Goal: Information Seeking & Learning: Learn about a topic

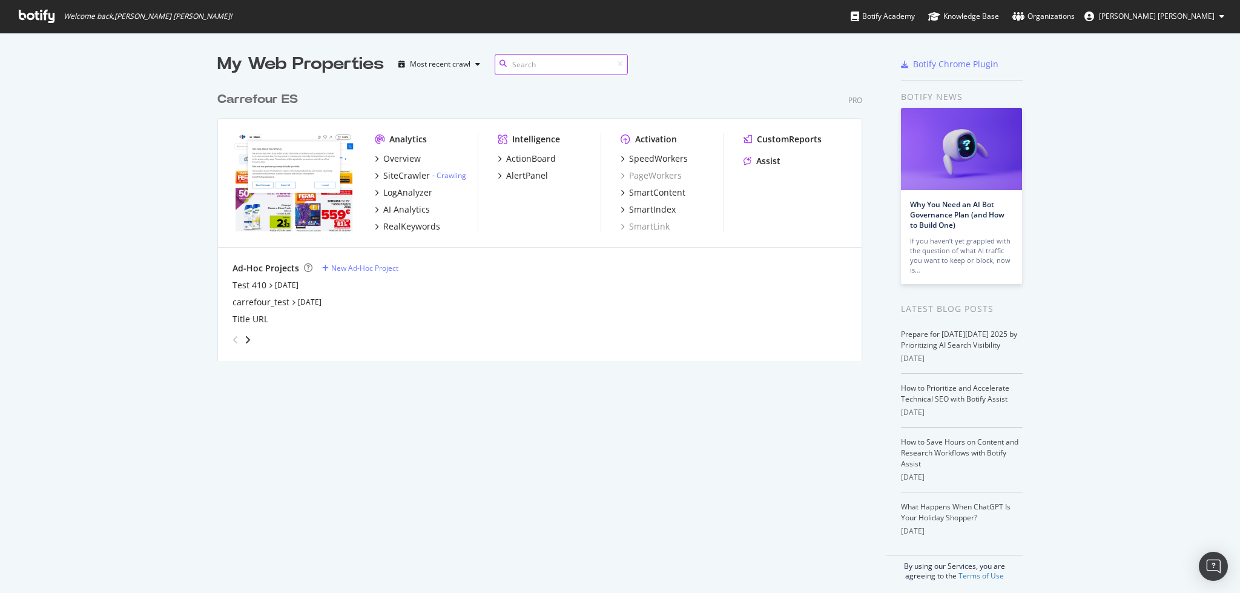
scroll to position [580, 1215]
click at [405, 228] on div "RealKeywords" at bounding box center [411, 226] width 57 height 12
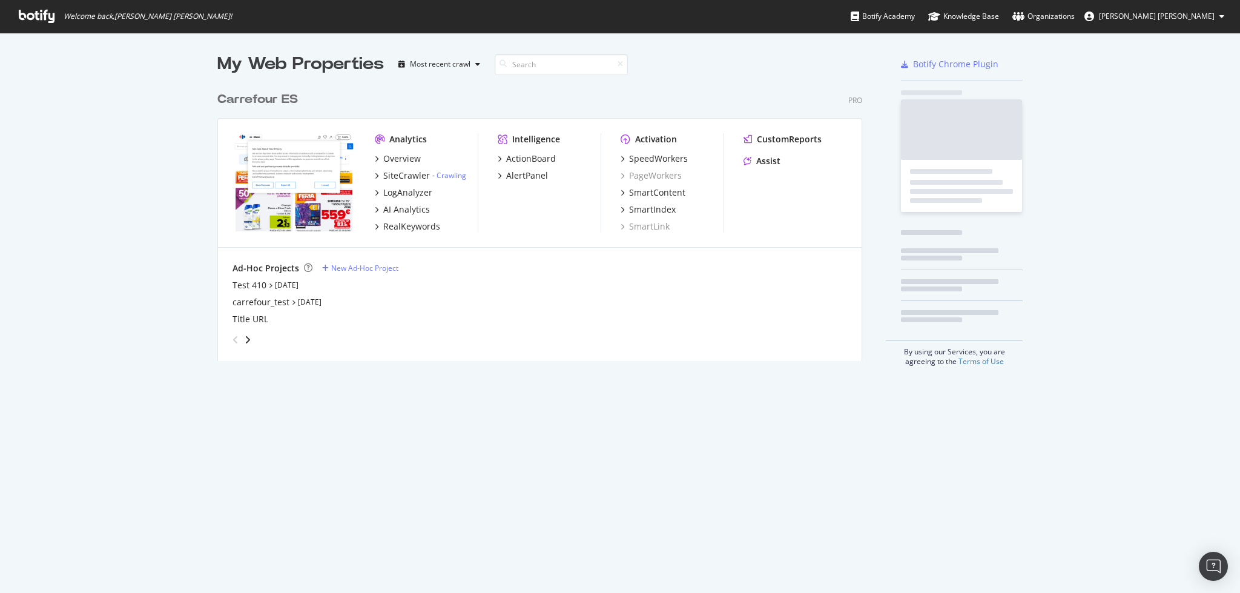
scroll to position [580, 1215]
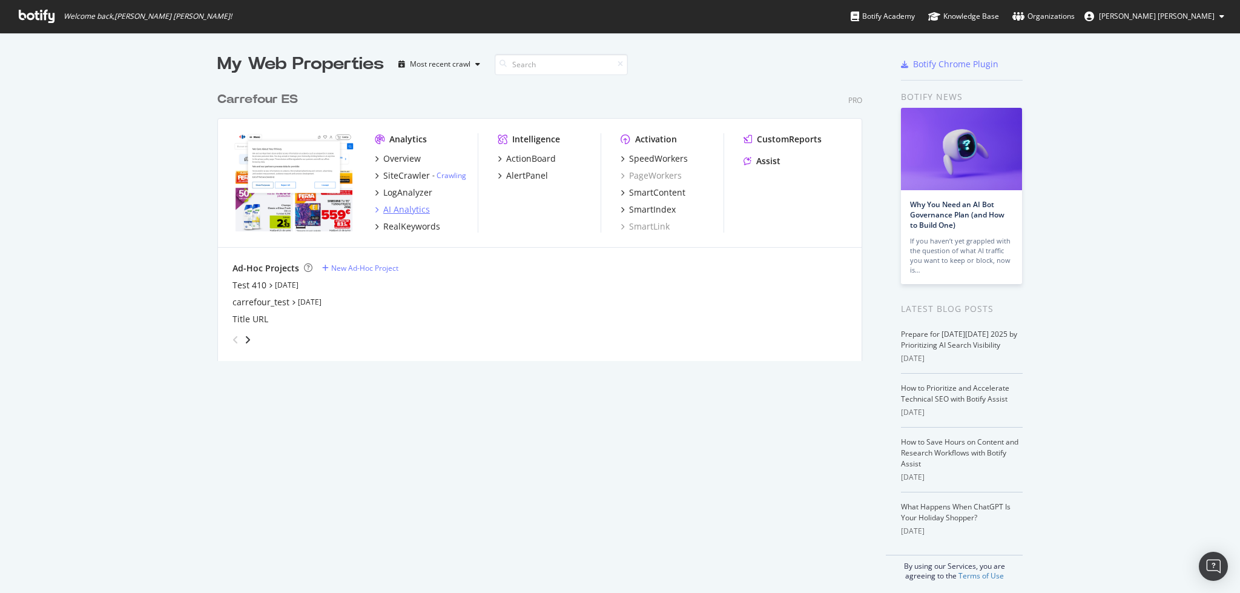
click at [413, 208] on div "AI Analytics" at bounding box center [406, 209] width 47 height 12
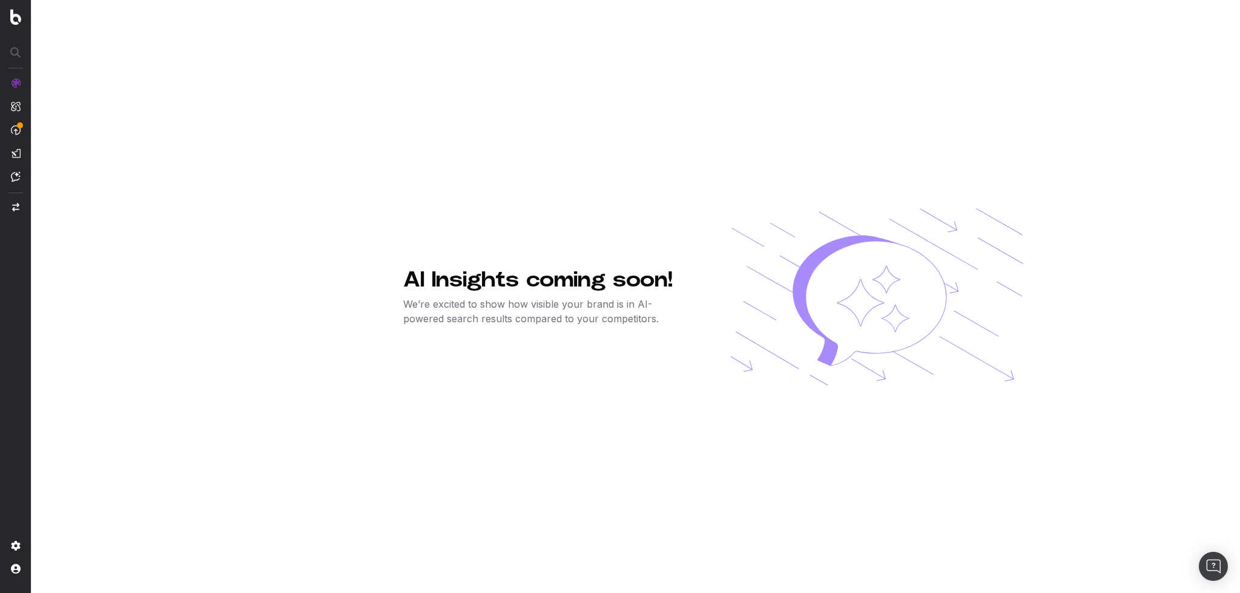
click at [555, 302] on p "We’re excited to show how visible your brand is in AI-powered search results co…" at bounding box center [547, 311] width 288 height 29
click at [69, 207] on span "RealKeywords" at bounding box center [71, 206] width 54 height 10
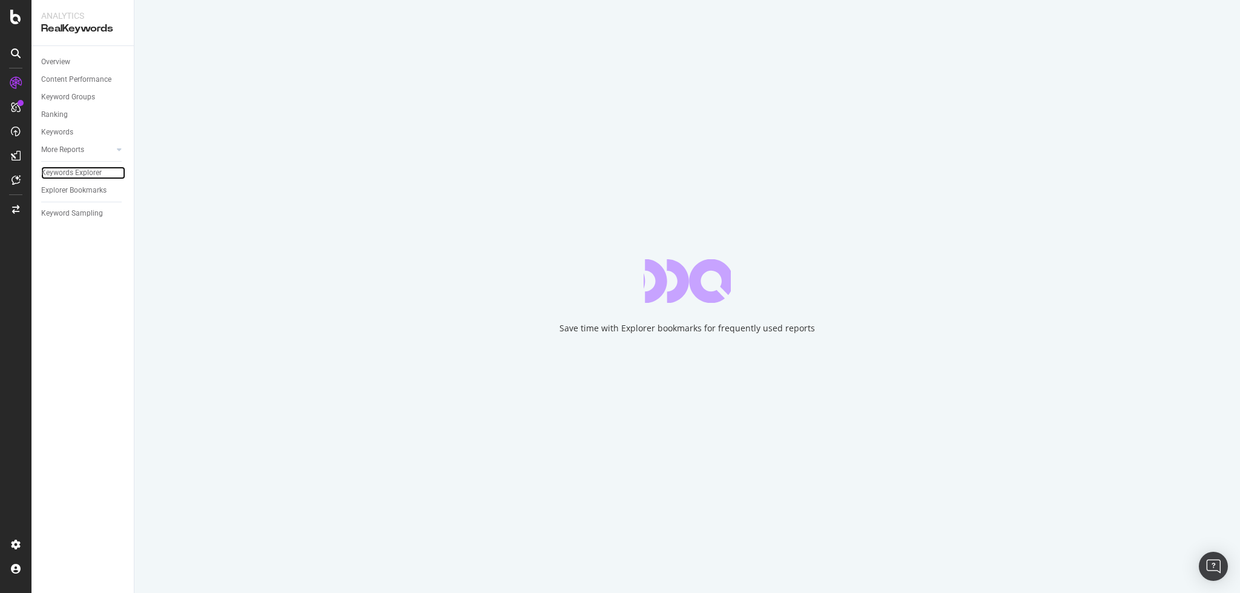
drag, startPoint x: 79, startPoint y: 176, endPoint x: 190, endPoint y: 295, distance: 162.8
click at [79, 176] on div "Keywords Explorer" at bounding box center [71, 172] width 61 height 13
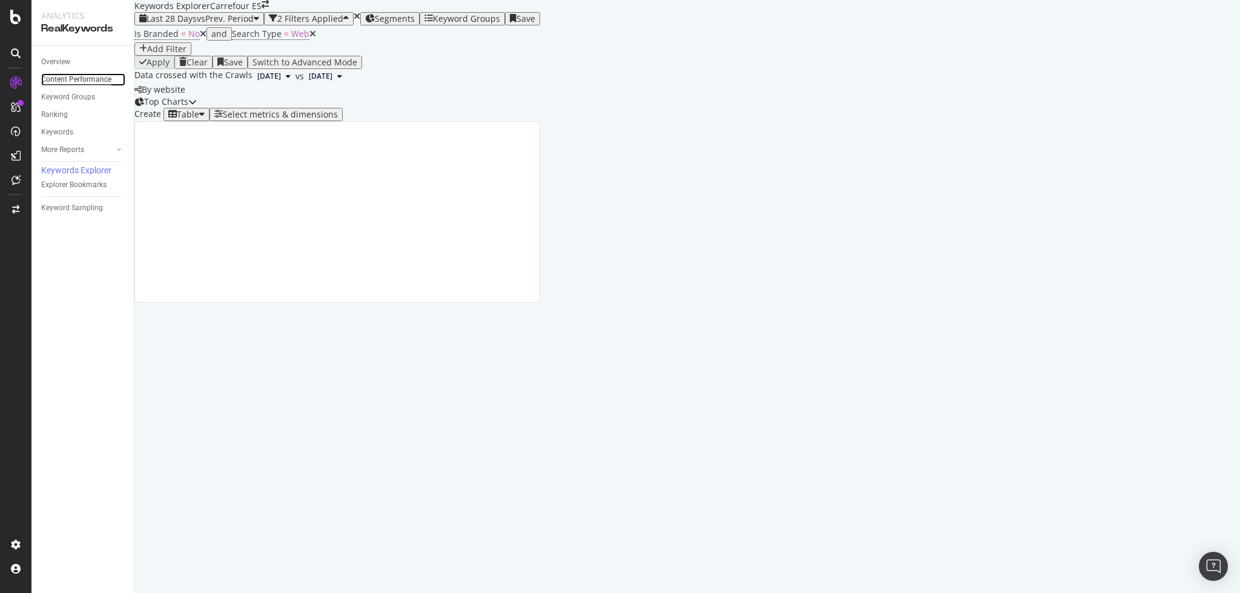
click at [90, 79] on div "Content Performance" at bounding box center [76, 79] width 70 height 13
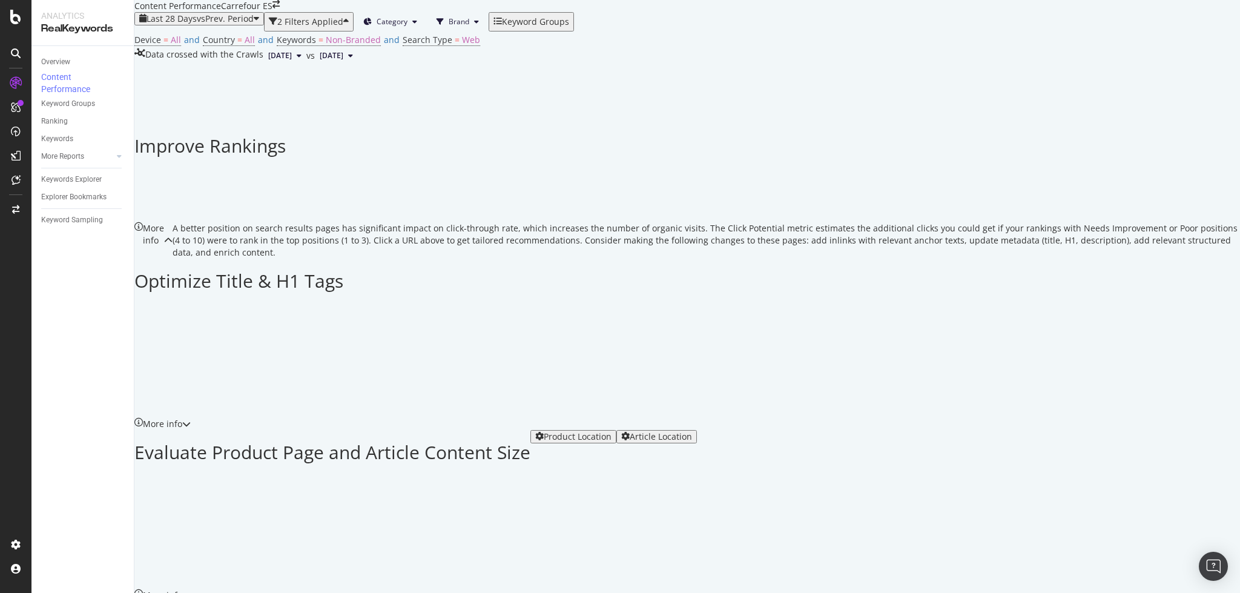
click at [469, 27] on span "Brand" at bounding box center [459, 21] width 21 height 10
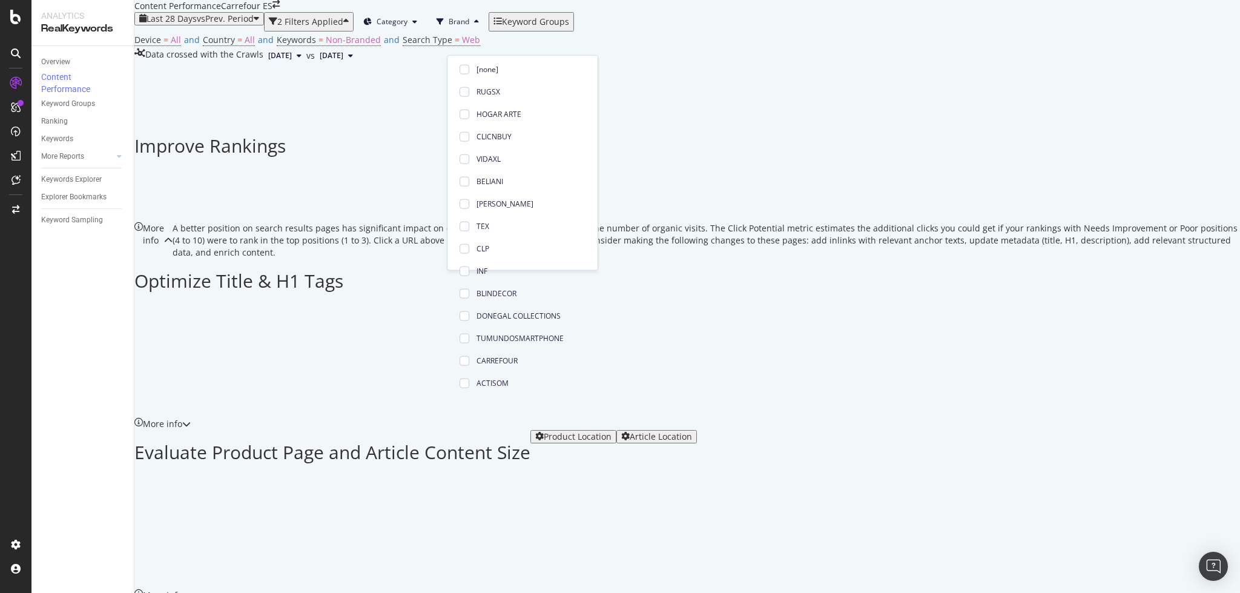
click at [424, 31] on button "Category" at bounding box center [390, 21] width 73 height 19
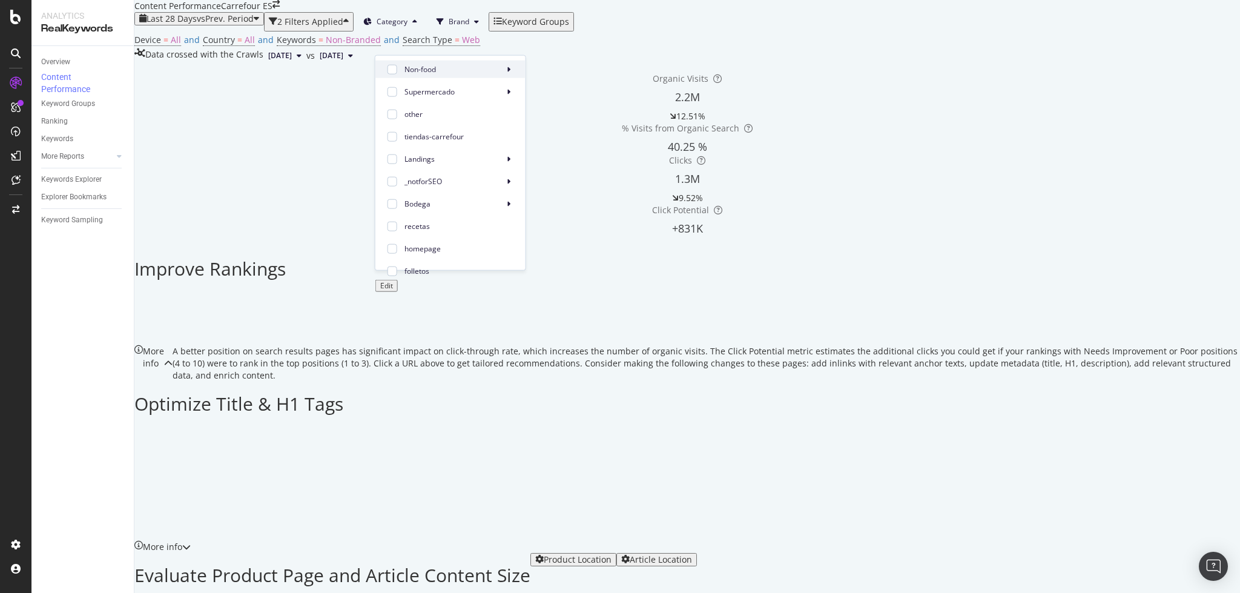
click at [487, 71] on span "Non-food" at bounding box center [451, 69] width 94 height 11
click at [551, 93] on div at bounding box center [549, 97] width 10 height 10
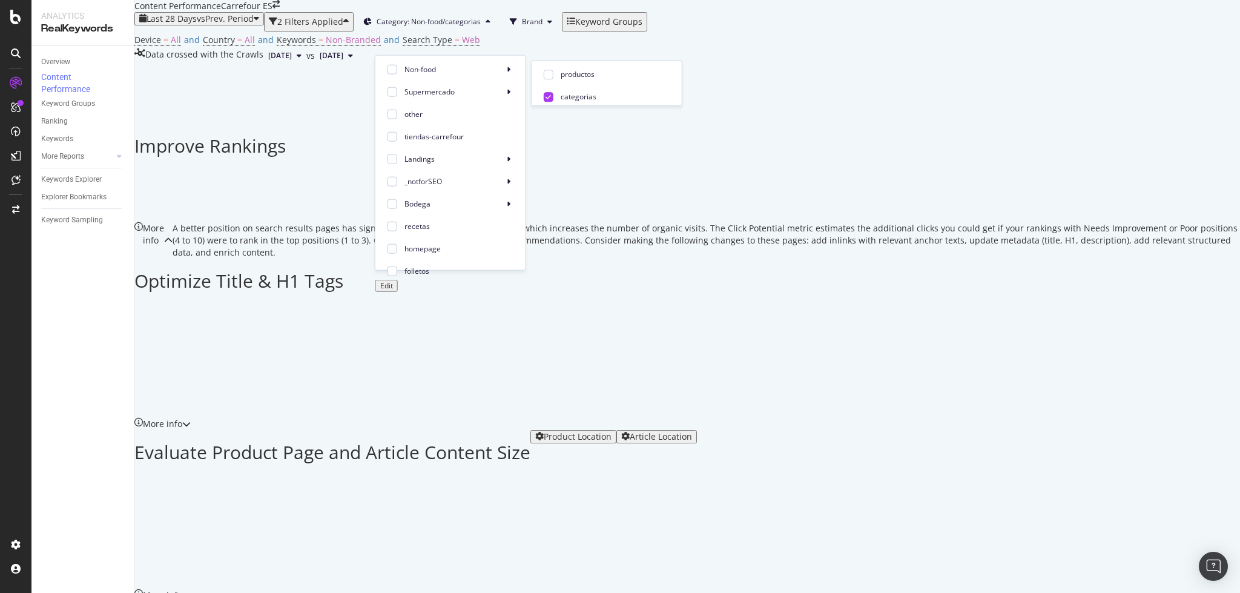
click at [586, 162] on div "Improve Rankings" at bounding box center [686, 143] width 1105 height 38
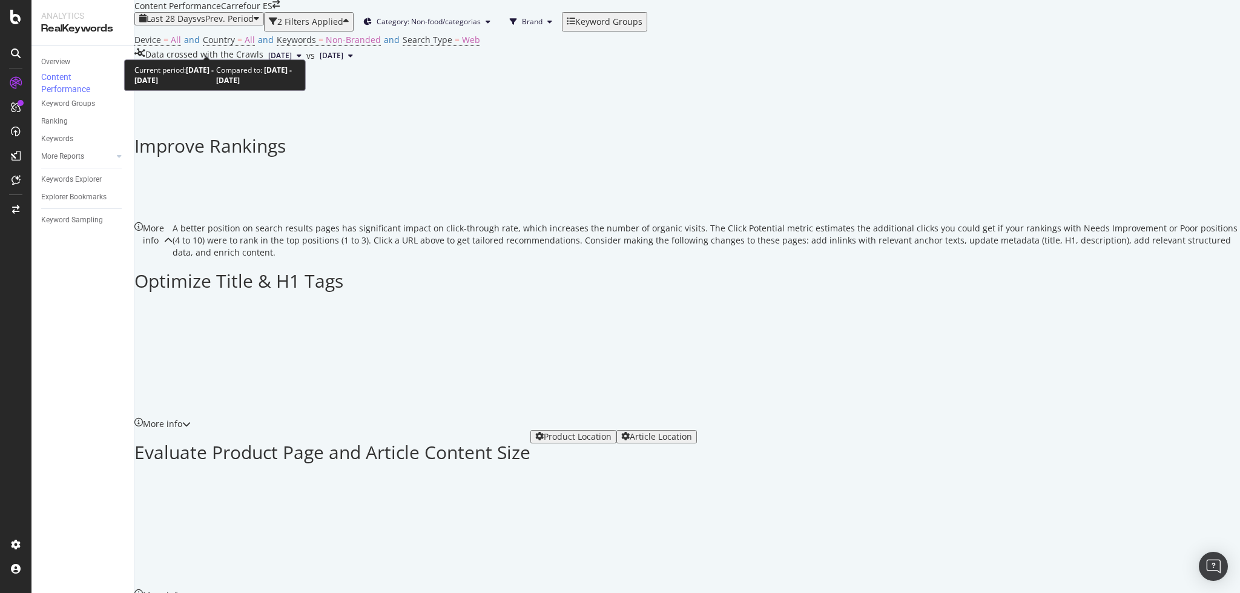
click at [259, 24] on icon "button" at bounding box center [256, 19] width 5 height 10
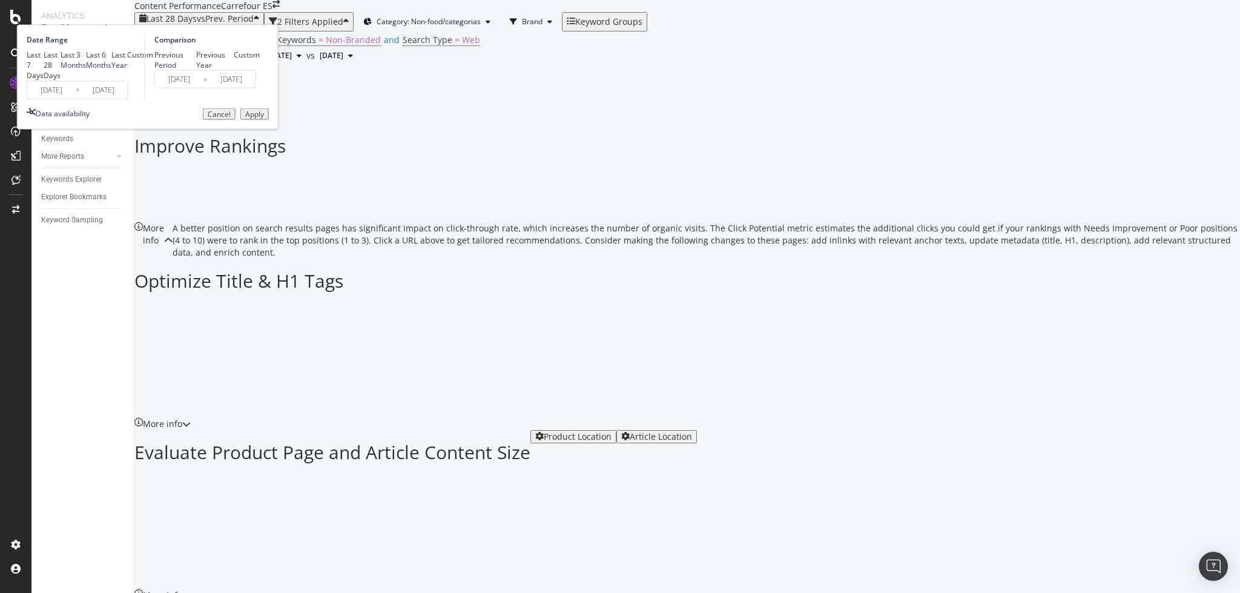
click at [541, 116] on div "Improve Rankings More info A better position on search results pages has signif…" at bounding box center [686, 577] width 1105 height 1028
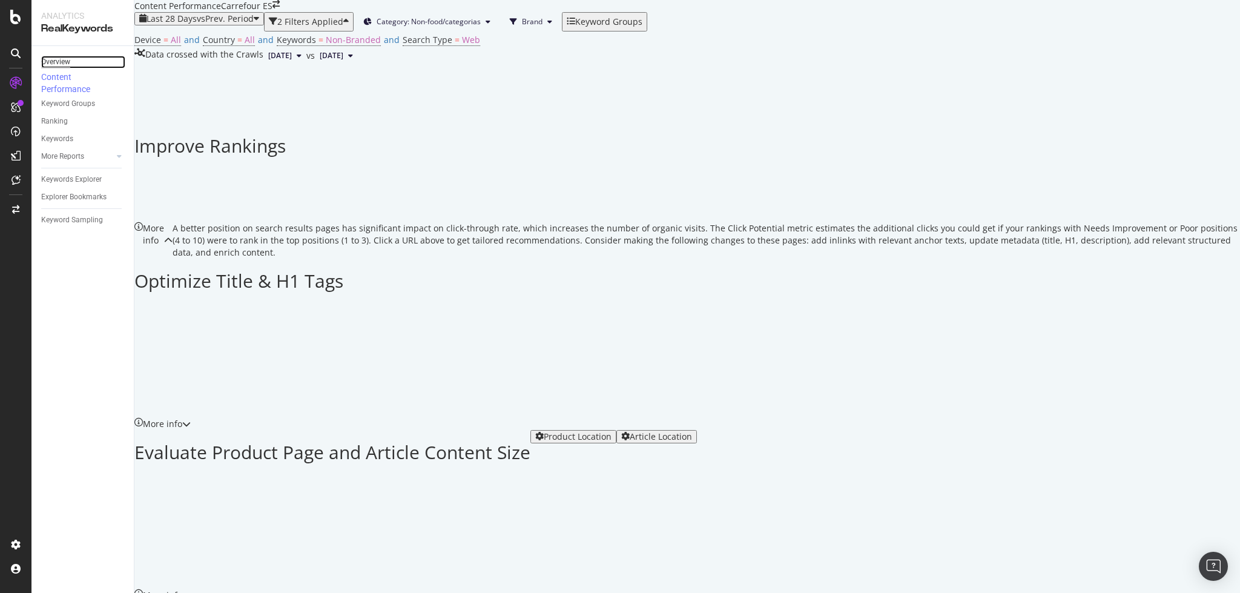
click at [67, 60] on div "Overview" at bounding box center [55, 62] width 29 height 13
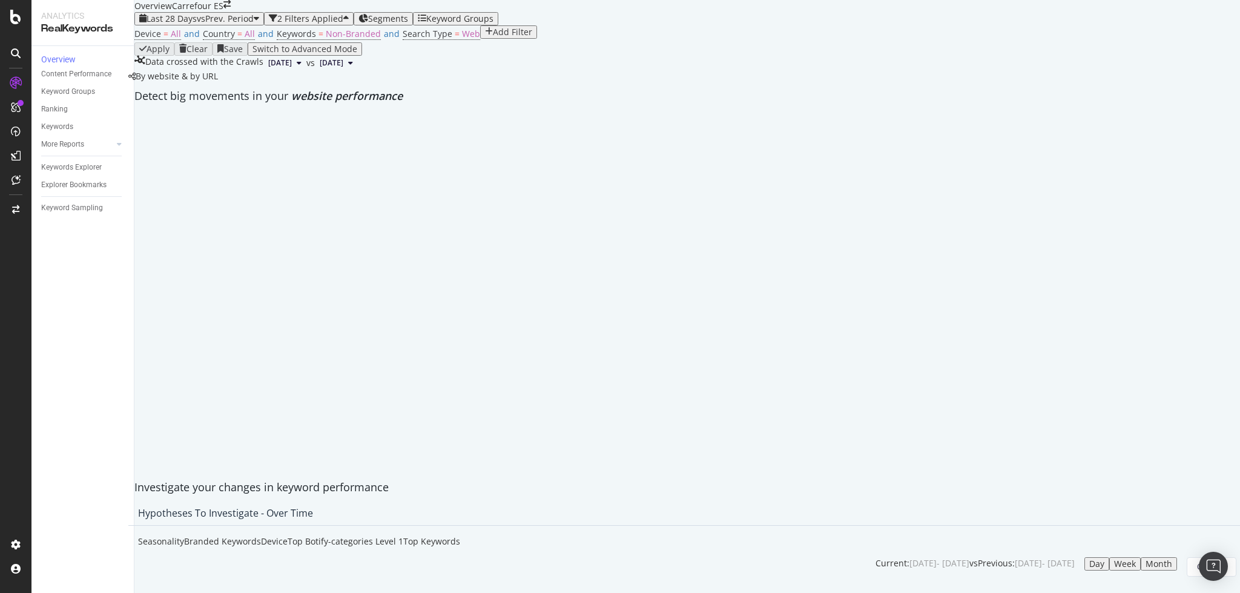
click at [408, 24] on span "Segments" at bounding box center [388, 19] width 40 height 12
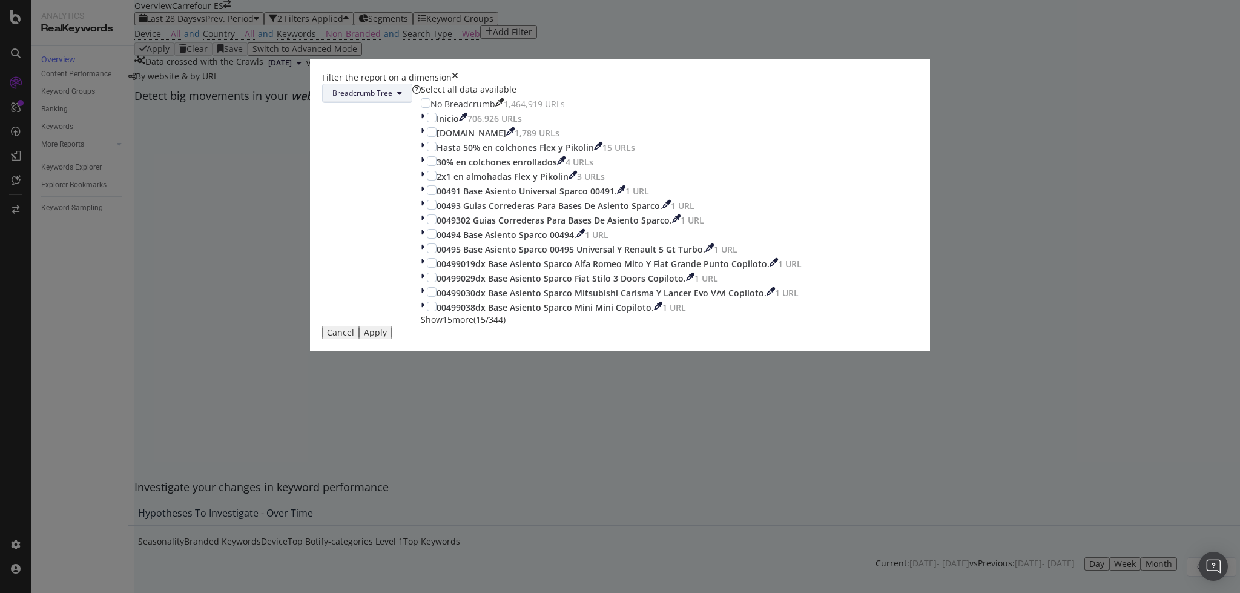
click at [392, 98] on span "Breadcrumb Tree" at bounding box center [362, 93] width 60 height 10
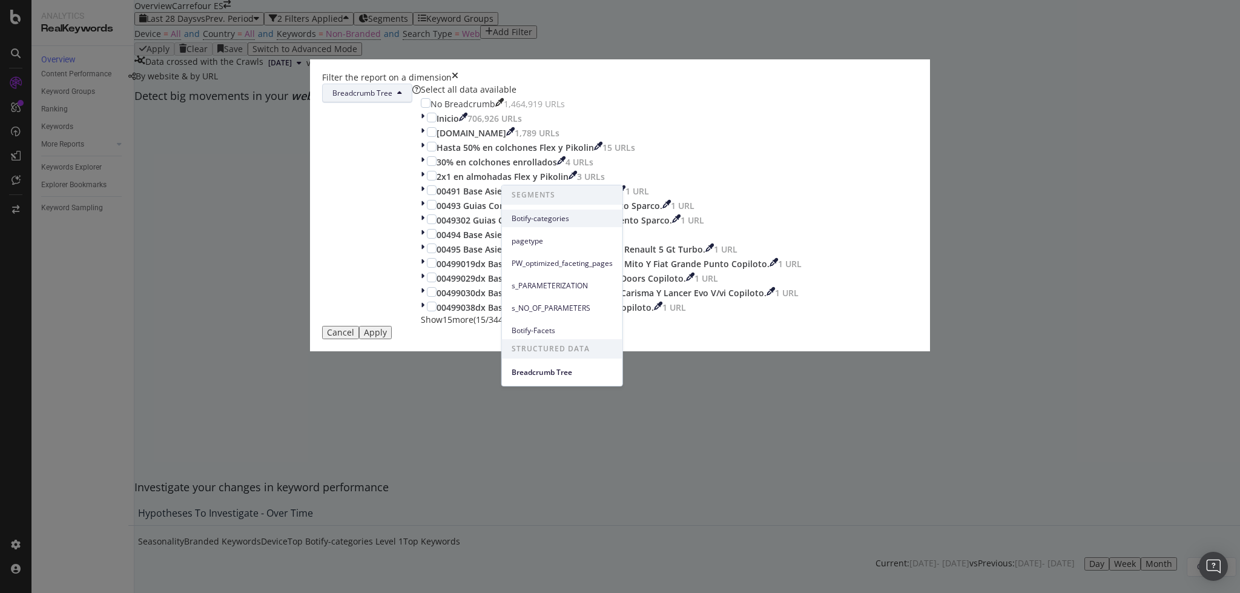
click at [539, 226] on div "Botify-categories" at bounding box center [562, 218] width 120 height 18
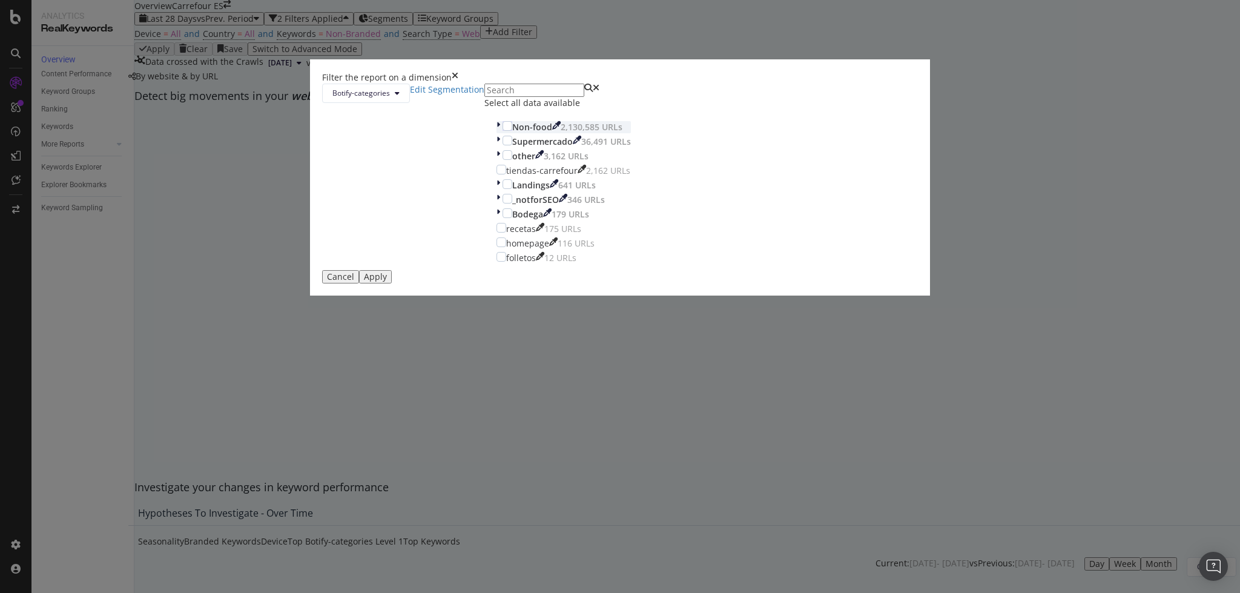
click at [500, 133] on icon "modal" at bounding box center [498, 127] width 4 height 12
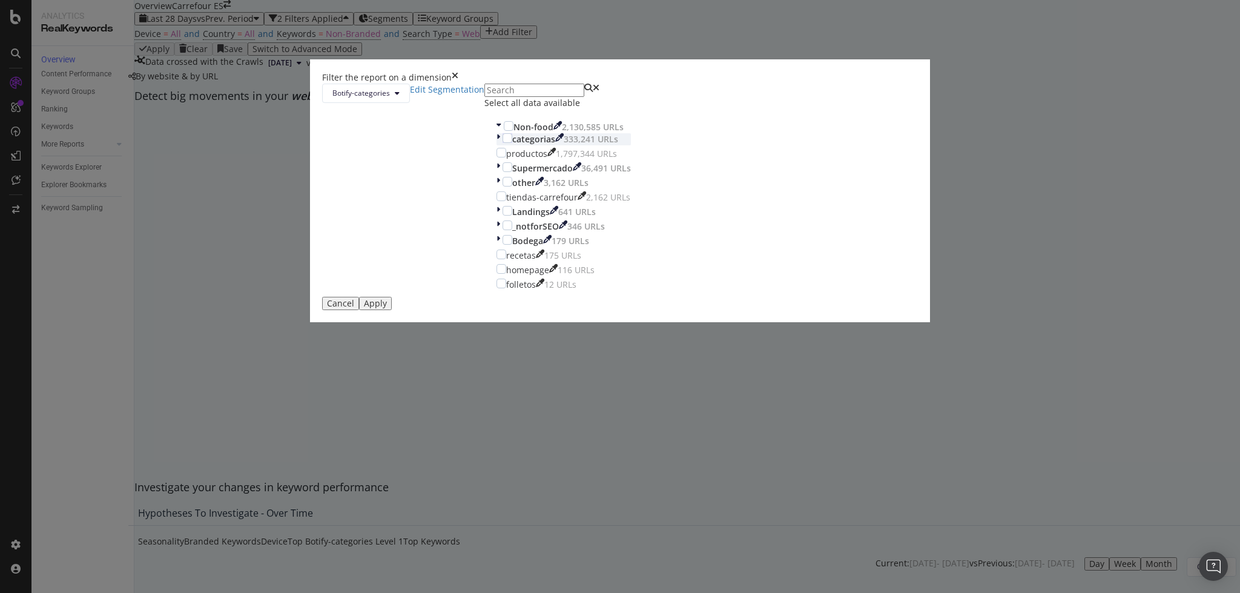
click at [502, 145] on div "modal" at bounding box center [499, 139] width 6 height 12
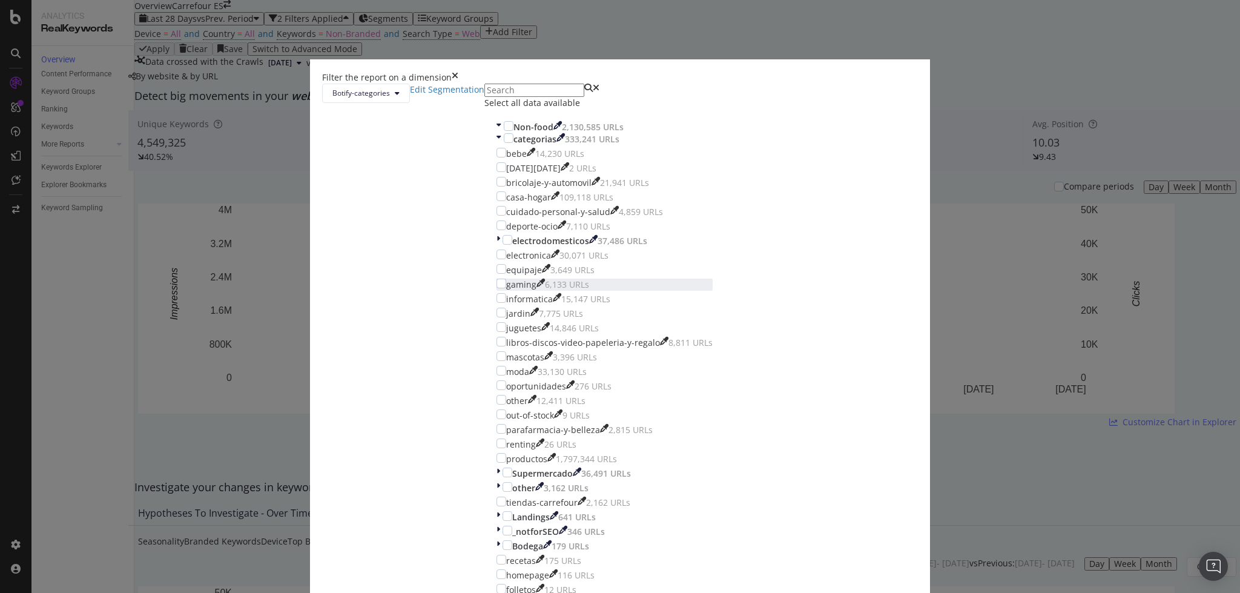
scroll to position [81, 0]
click at [506, 332] on div "modal" at bounding box center [501, 327] width 10 height 10
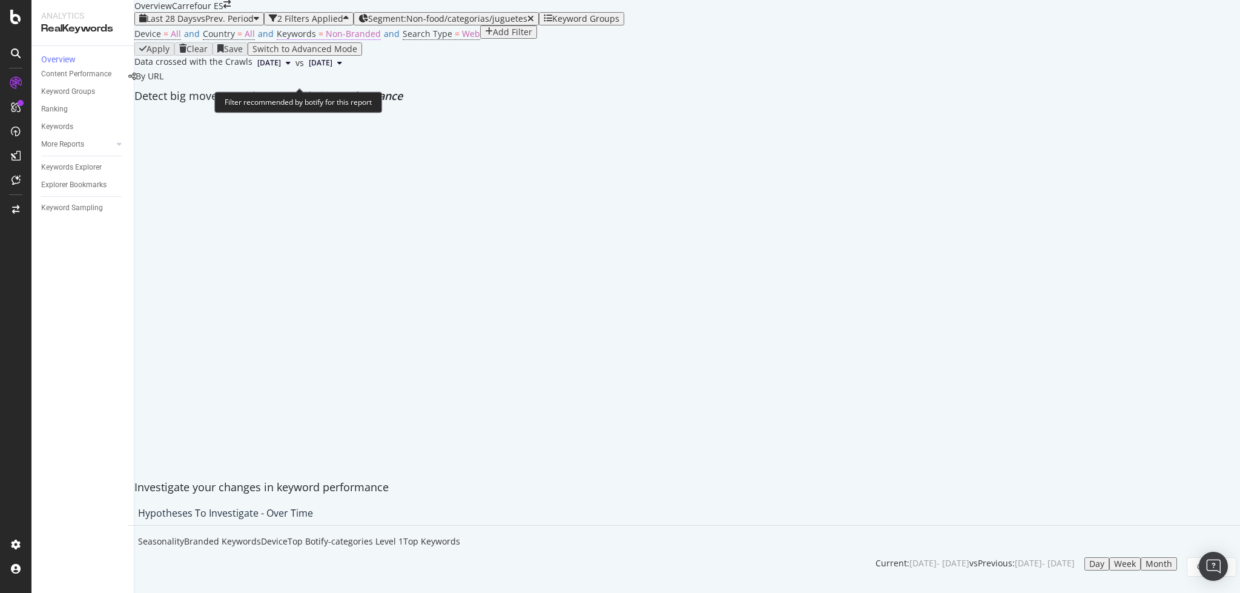
click at [326, 39] on span "Non-Branded" at bounding box center [353, 34] width 55 height 12
click at [321, 87] on div "Non-Branded" at bounding box center [307, 83] width 50 height 8
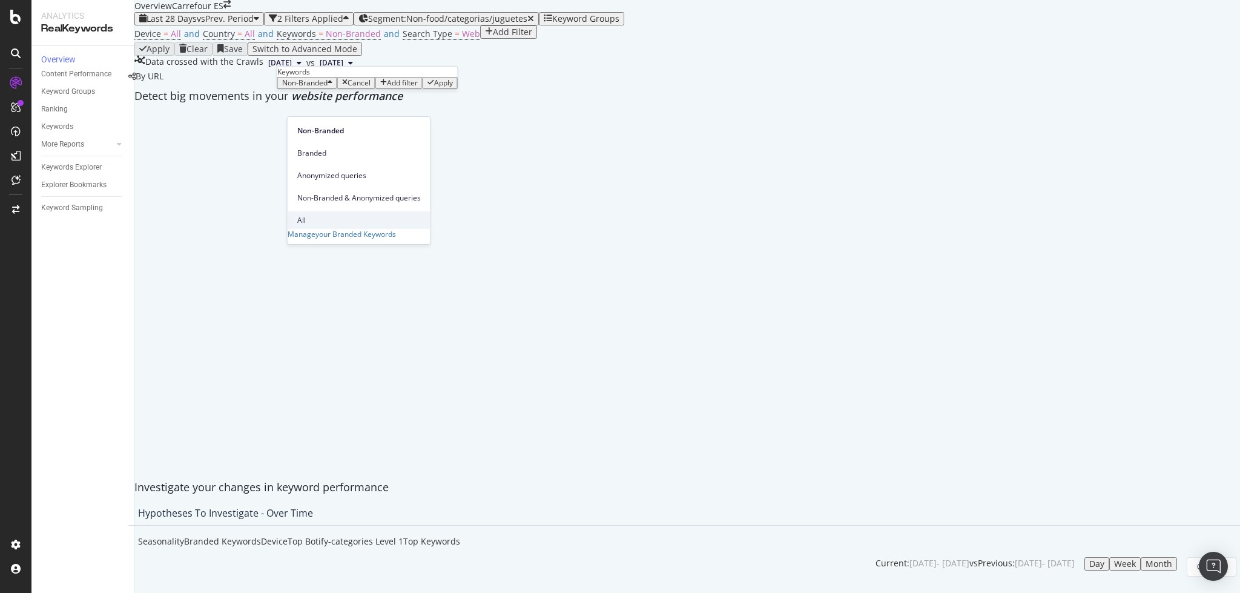
click at [313, 215] on span "All" at bounding box center [359, 220] width 124 height 11
click at [403, 87] on div "Apply" at bounding box center [406, 83] width 19 height 8
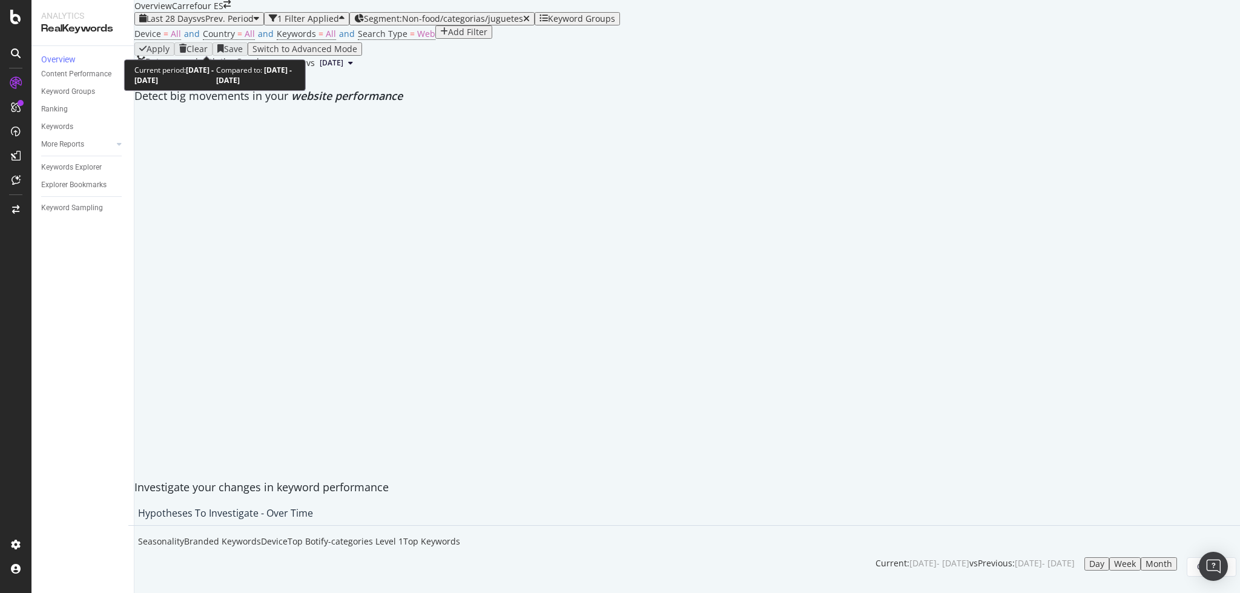
click at [220, 24] on span "vs Prev. Period" at bounding box center [225, 19] width 57 height 12
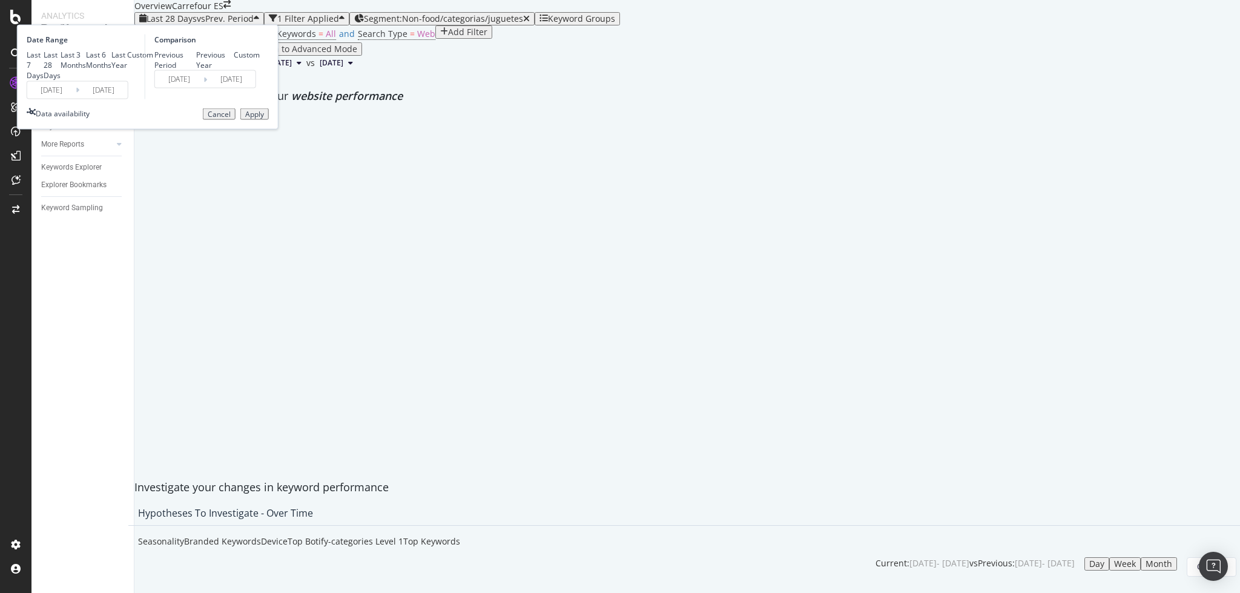
click at [234, 70] on div "Previous Year" at bounding box center [215, 60] width 38 height 21
type input "[DATE]"
click at [264, 118] on div "Apply" at bounding box center [254, 114] width 19 height 8
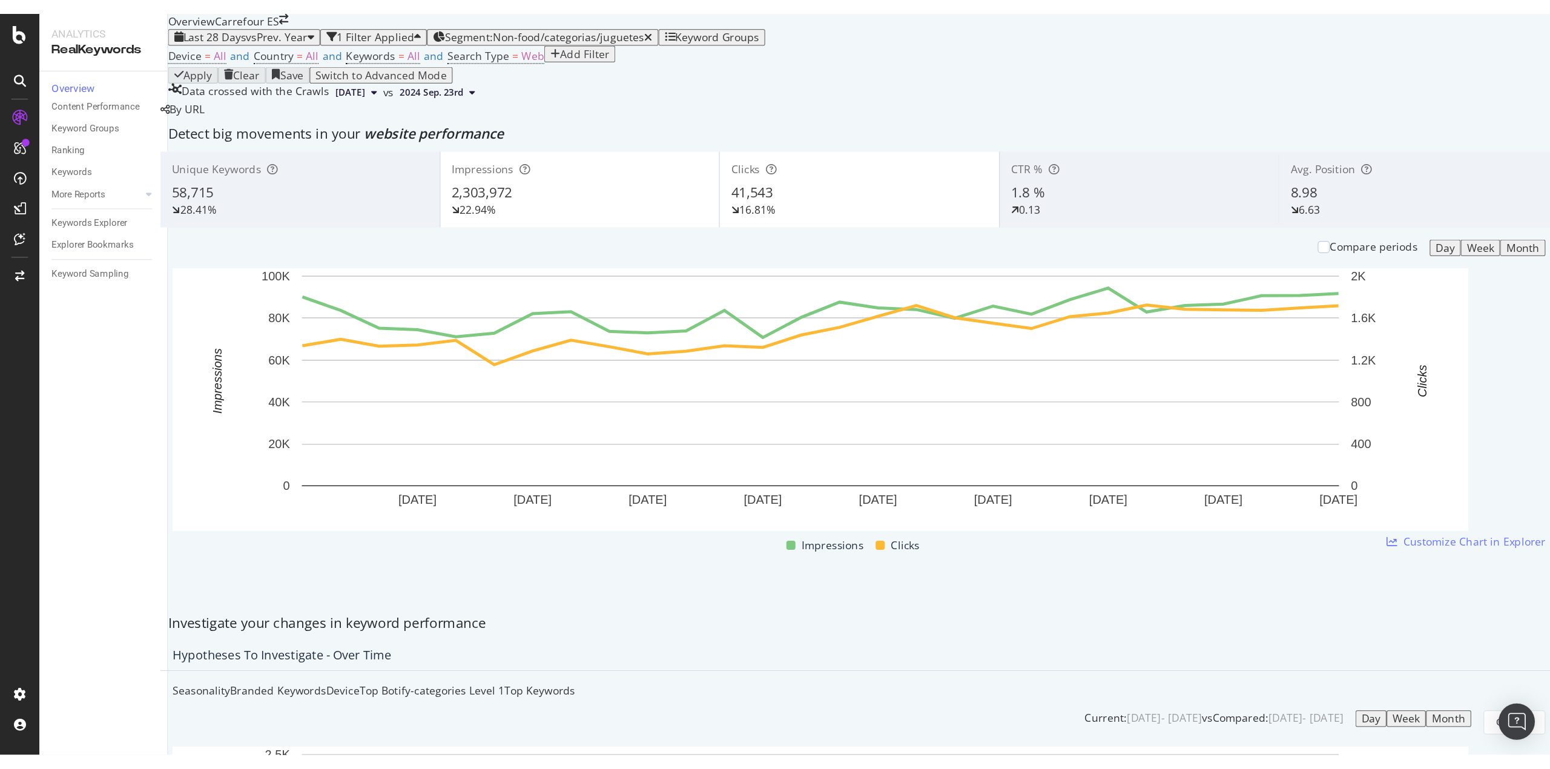
scroll to position [807, 0]
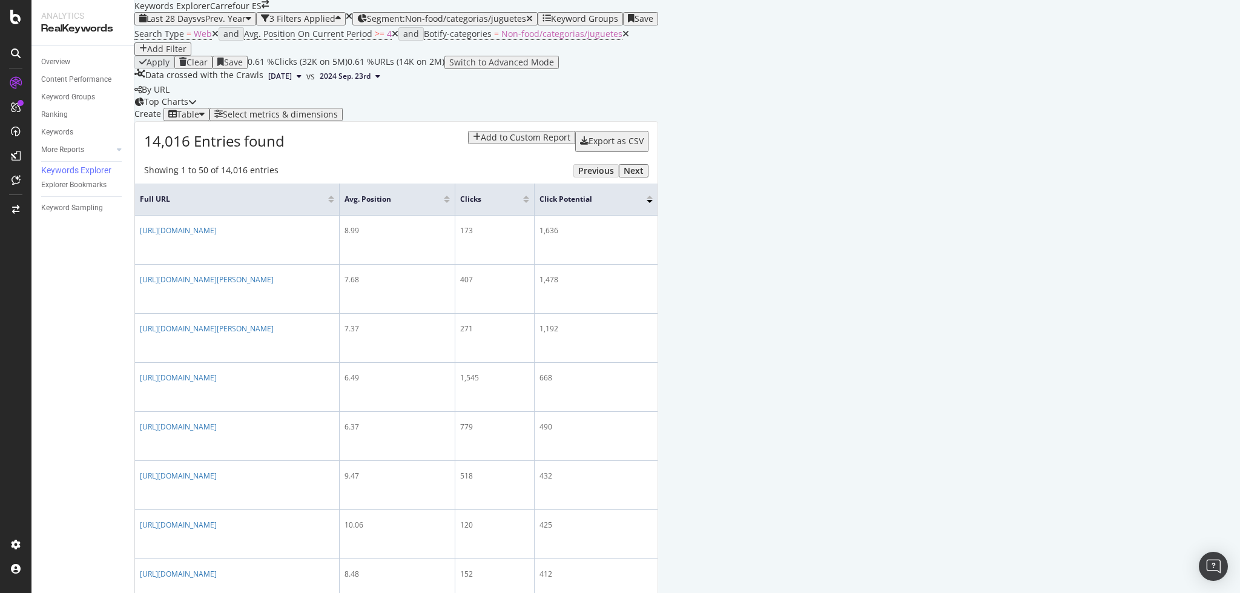
click at [338, 119] on div "Select metrics & dimensions" at bounding box center [280, 115] width 115 height 10
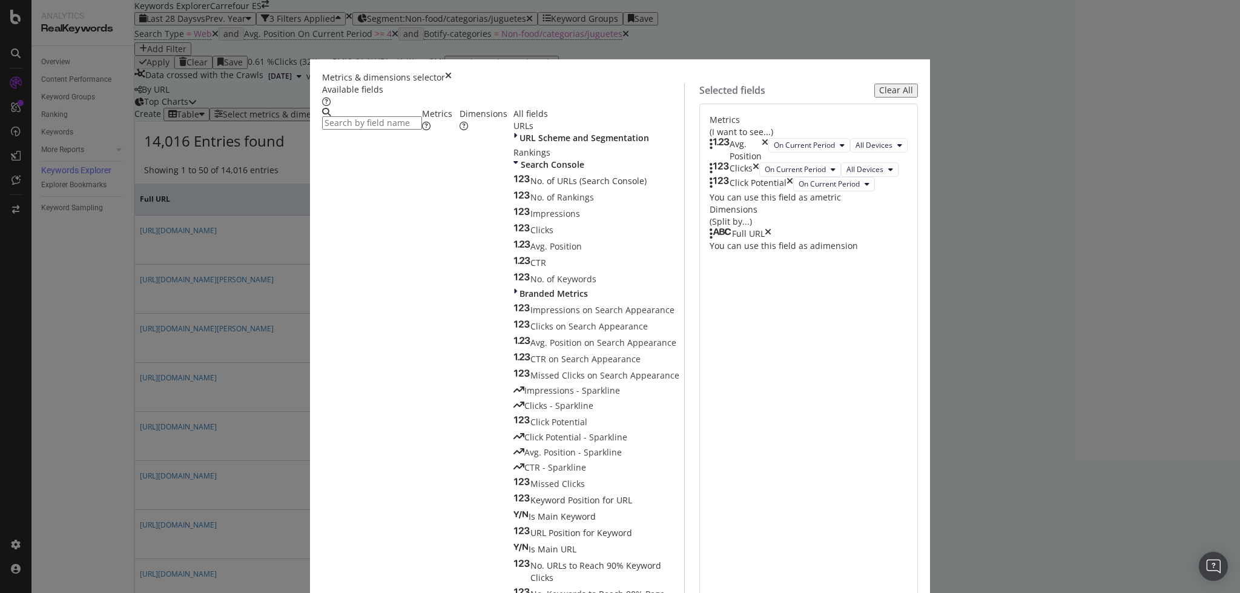
click at [422, 130] on input "modal" at bounding box center [372, 122] width 100 height 13
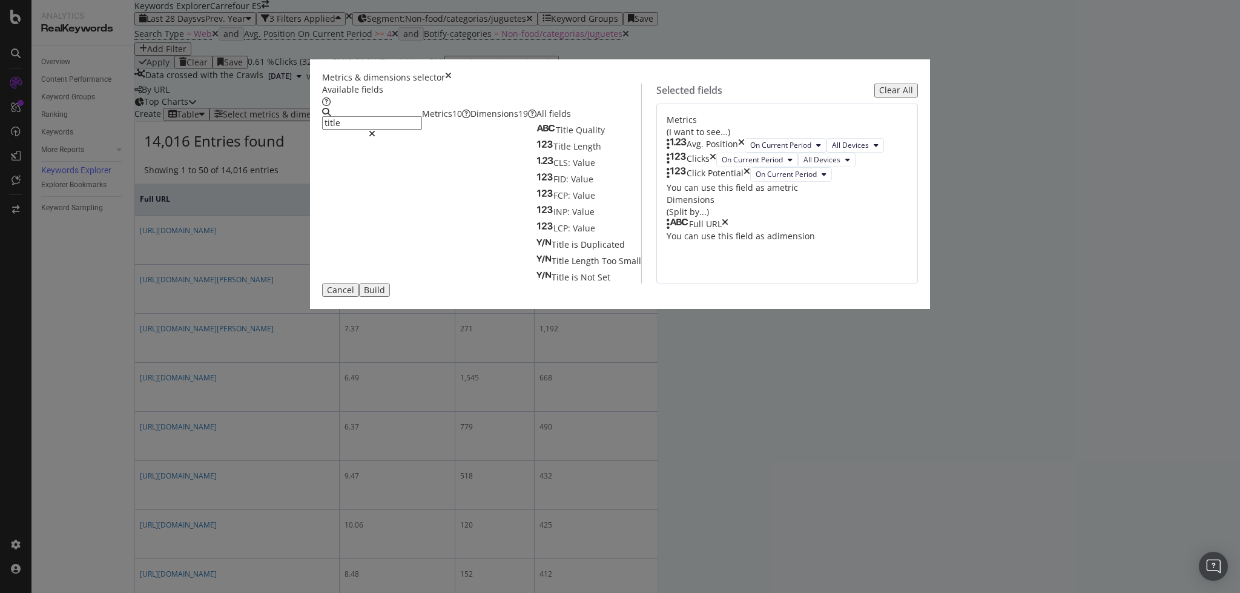
click at [507, 120] on div "Dimensions 19" at bounding box center [503, 114] width 66 height 12
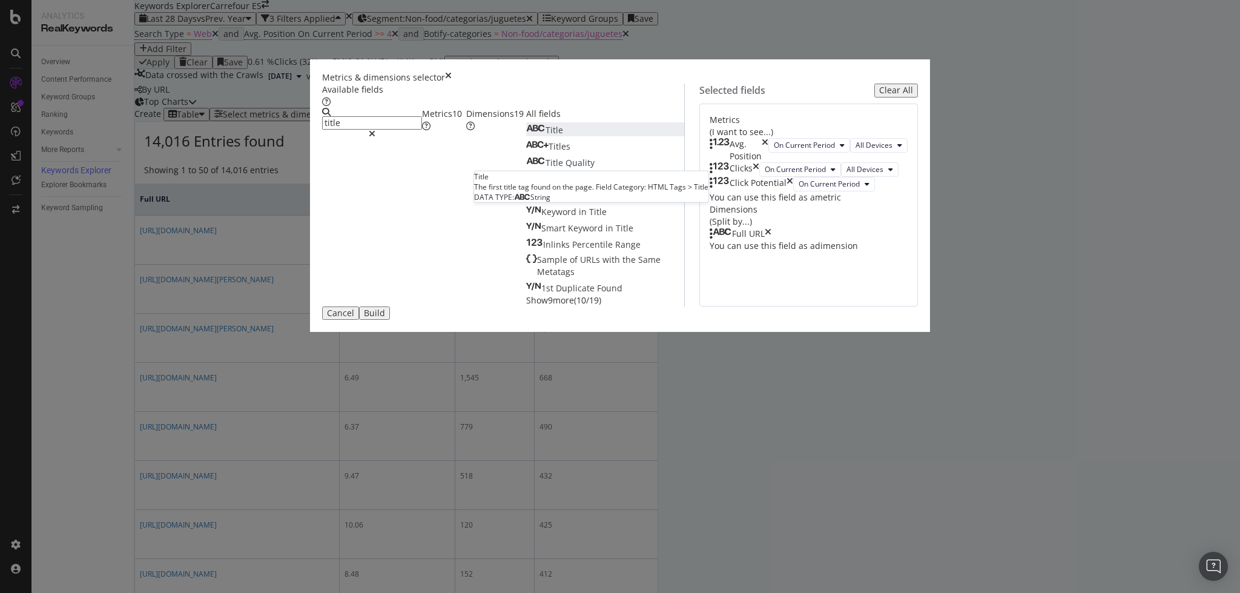
click at [545, 136] on span "Title" at bounding box center [554, 130] width 18 height 12
click at [413, 130] on input "title" at bounding box center [372, 122] width 100 height 13
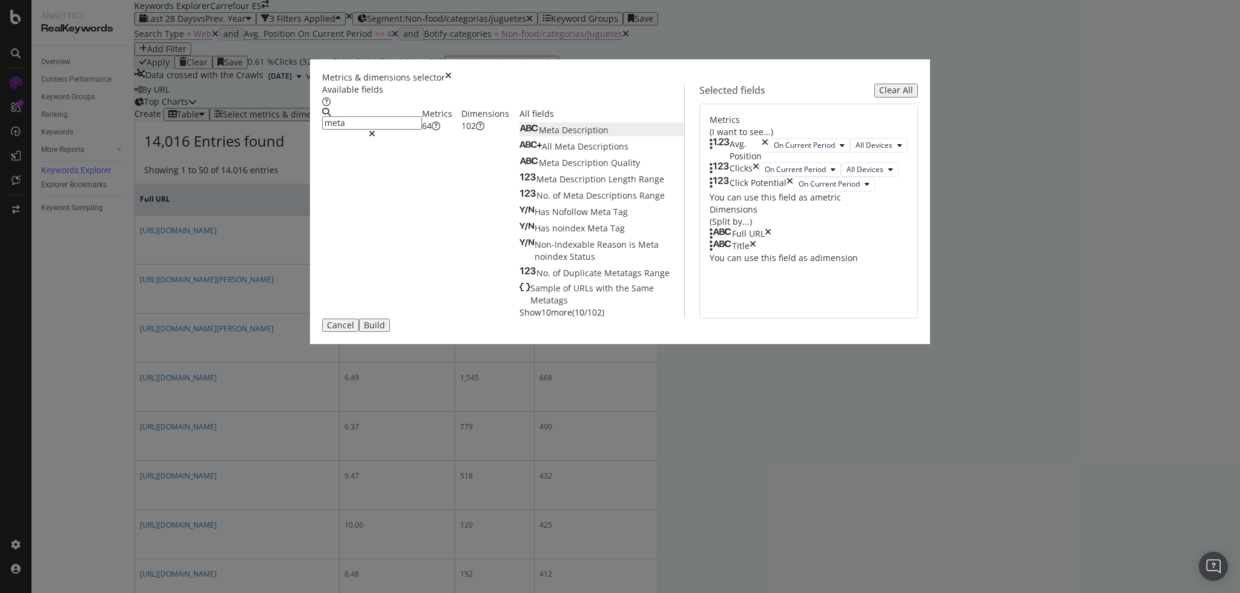
click at [562, 136] on span "Description" at bounding box center [585, 130] width 47 height 12
click at [422, 130] on input "meta" at bounding box center [372, 122] width 100 height 13
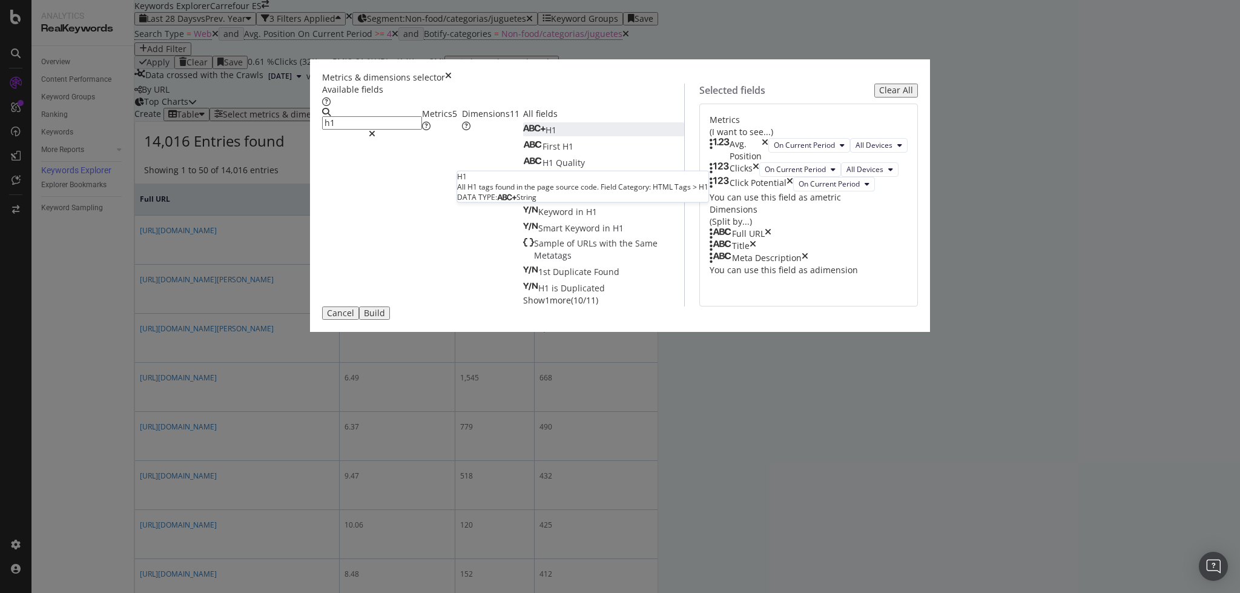
type input "h1"
click at [523, 136] on div "H1" at bounding box center [539, 130] width 33 height 12
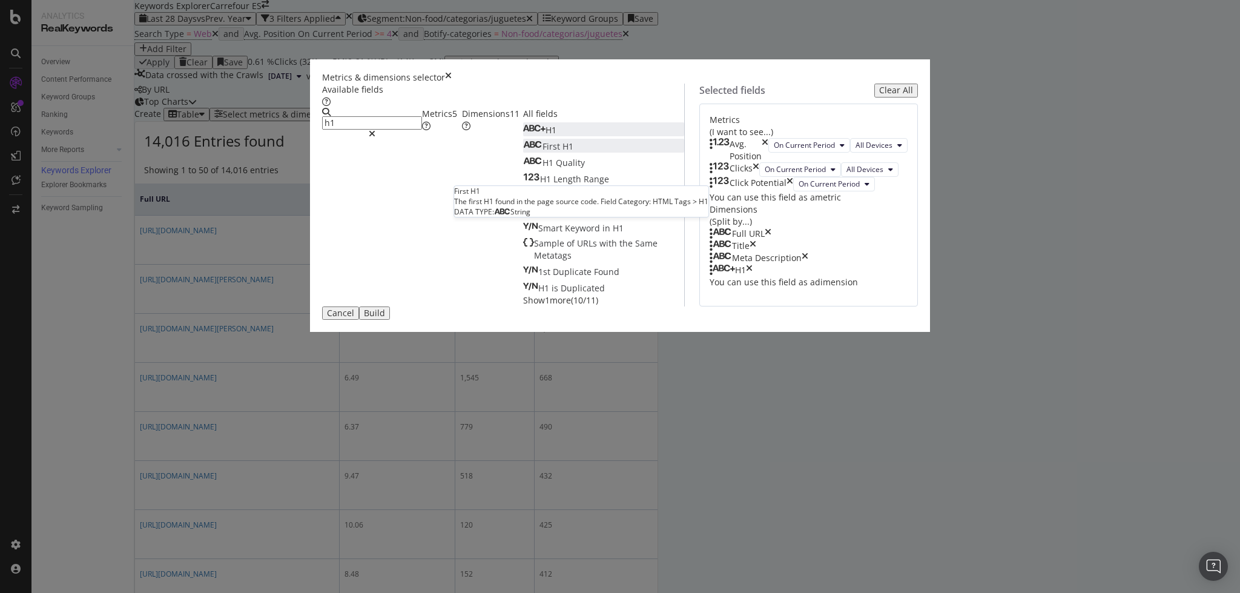
click at [523, 153] on div "First H1" at bounding box center [548, 146] width 50 height 12
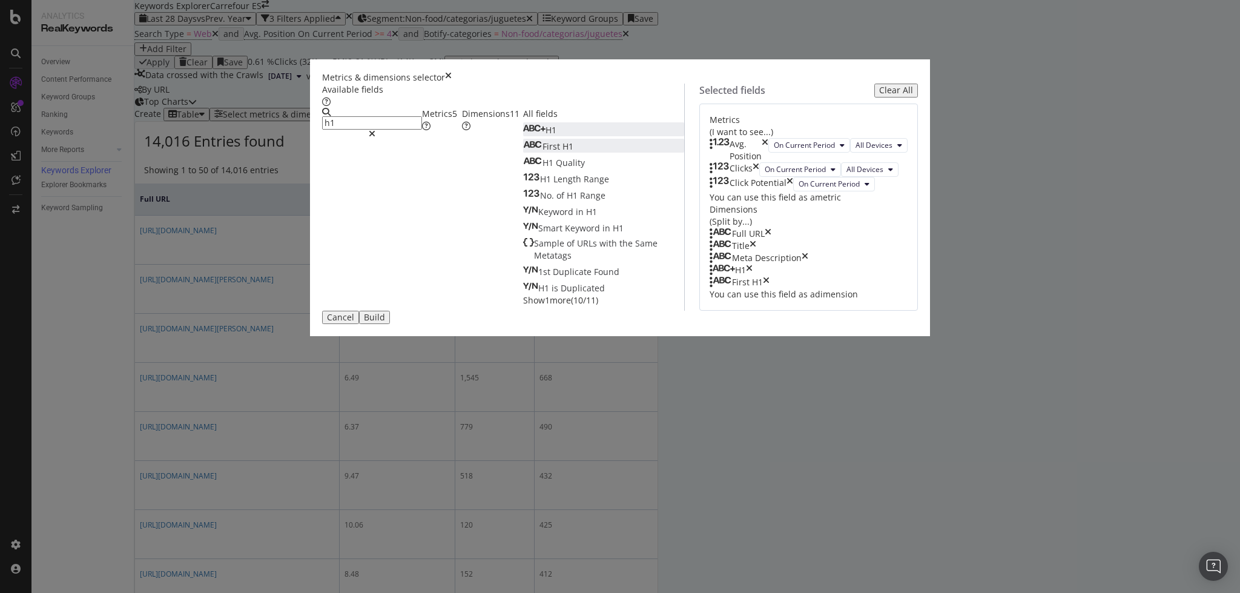
click at [753, 276] on icon "times" at bounding box center [749, 270] width 7 height 12
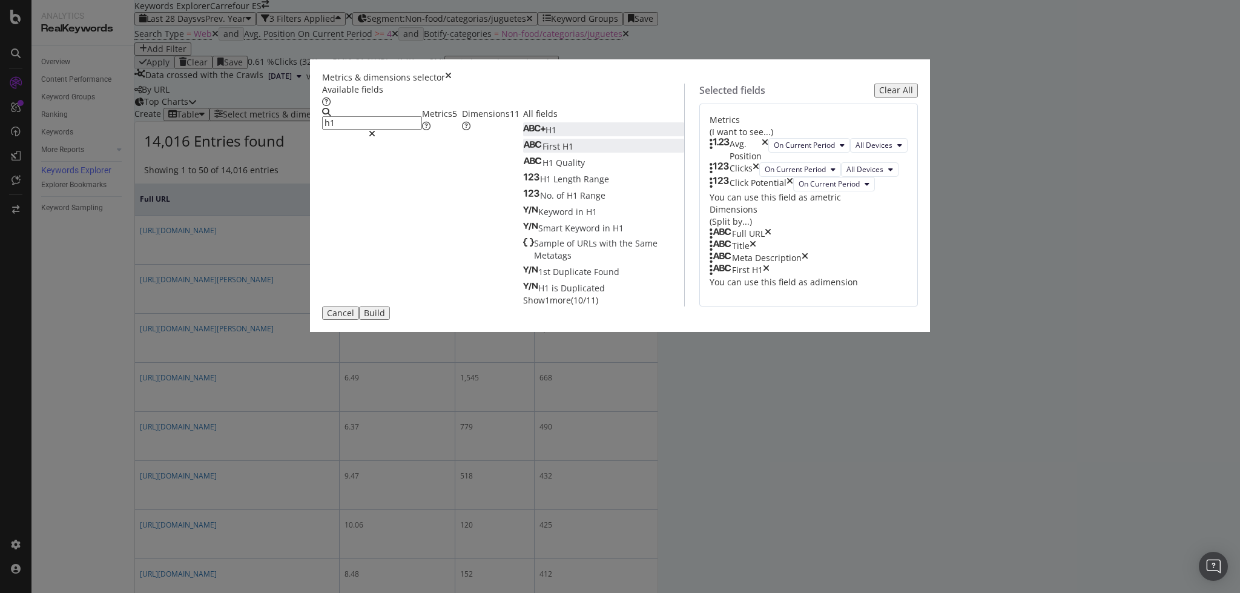
click at [385, 318] on div "Build" at bounding box center [374, 313] width 21 height 10
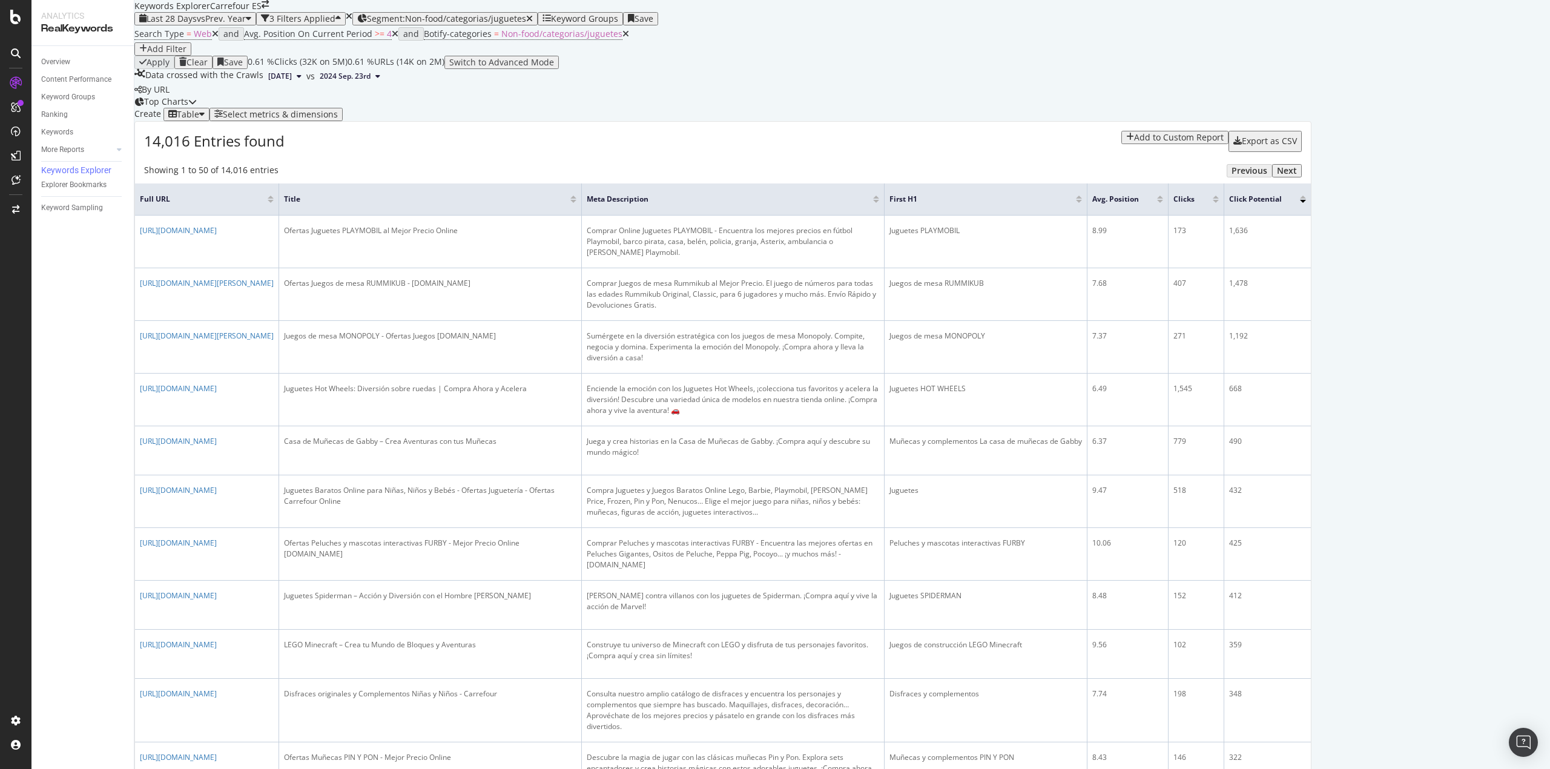
click at [186, 54] on div "Add Filter" at bounding box center [166, 49] width 39 height 10
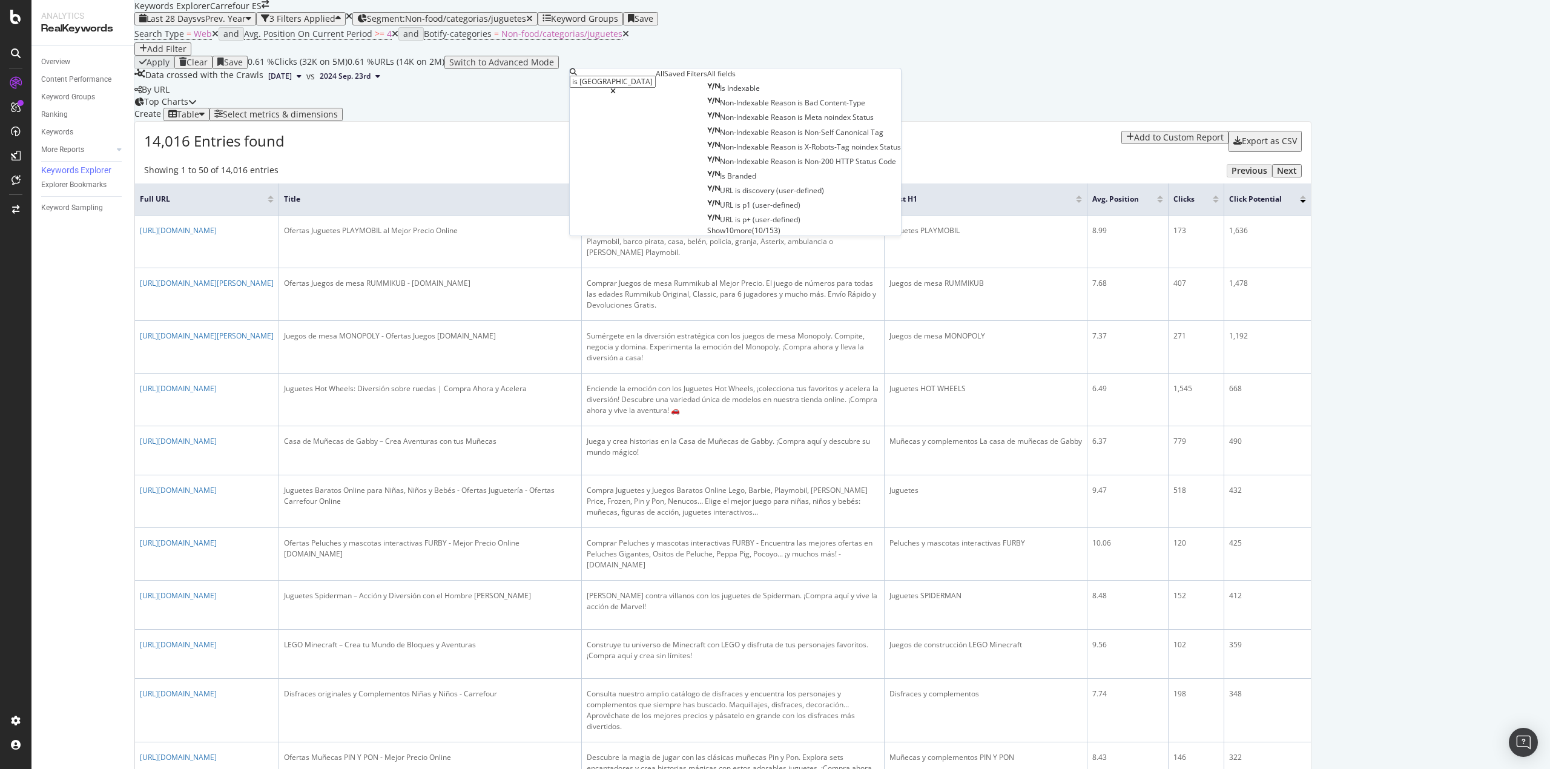
type input "is [GEOGRAPHIC_DATA]"
click at [707, 154] on div "Is Indexable Non-Indexable Reason is Bad Content-Type Non-Indexable Reason is M…" at bounding box center [804, 158] width 194 height 154
click at [707, 93] on div "Is Indexable" at bounding box center [733, 88] width 53 height 10
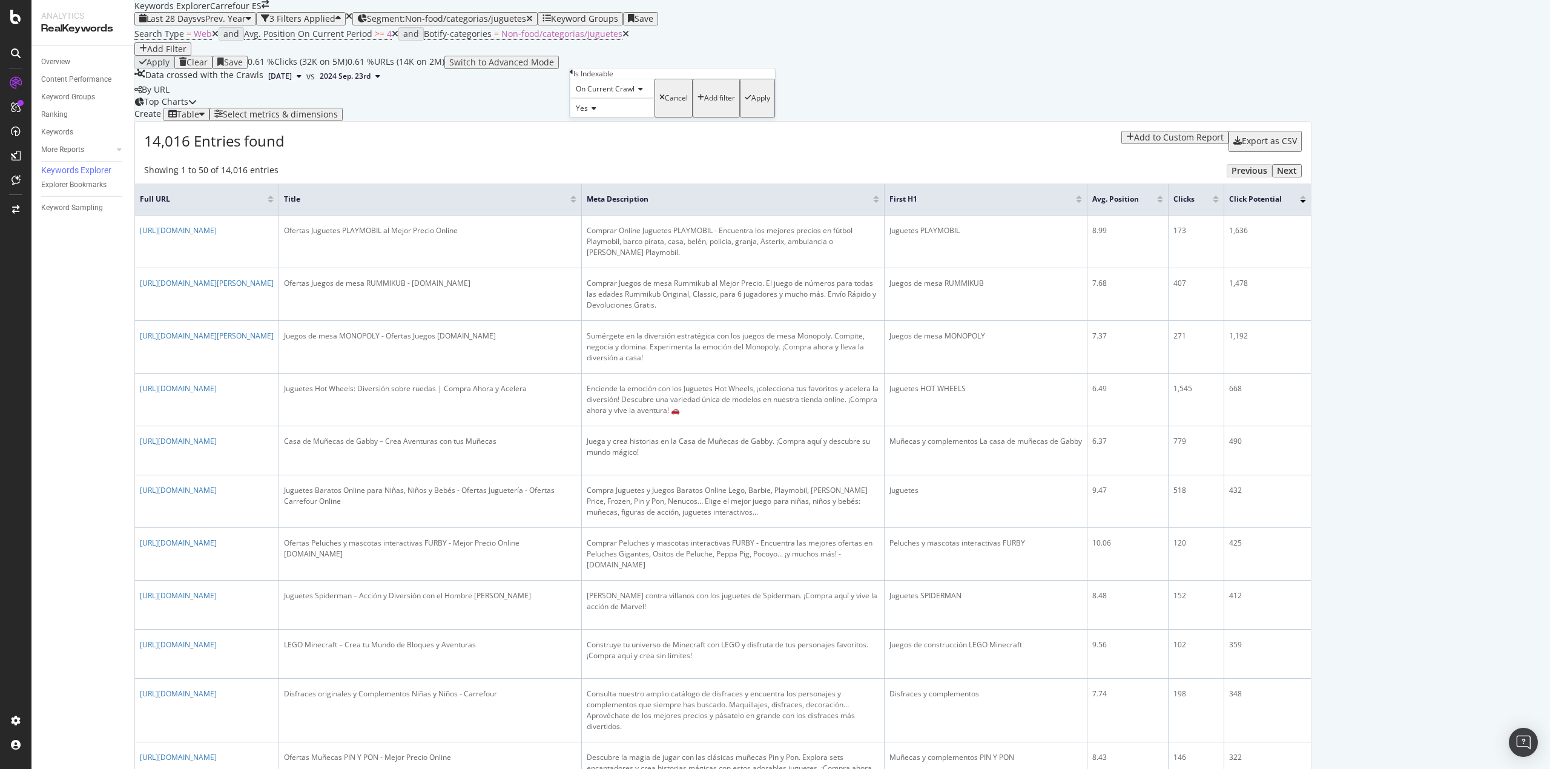
click at [751, 102] on div "Apply" at bounding box center [760, 98] width 19 height 8
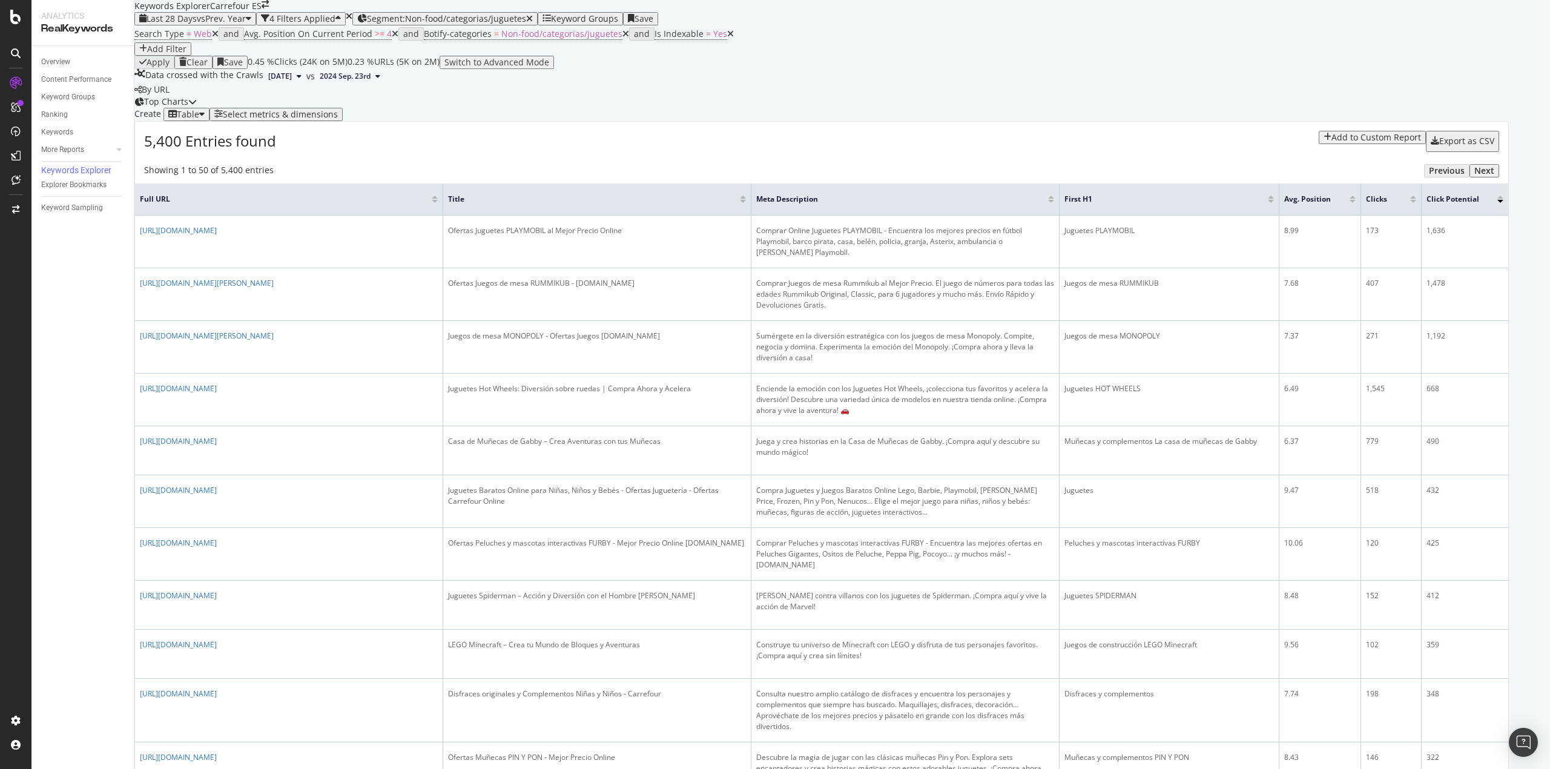
click at [186, 54] on div "Add Filter" at bounding box center [166, 49] width 39 height 10
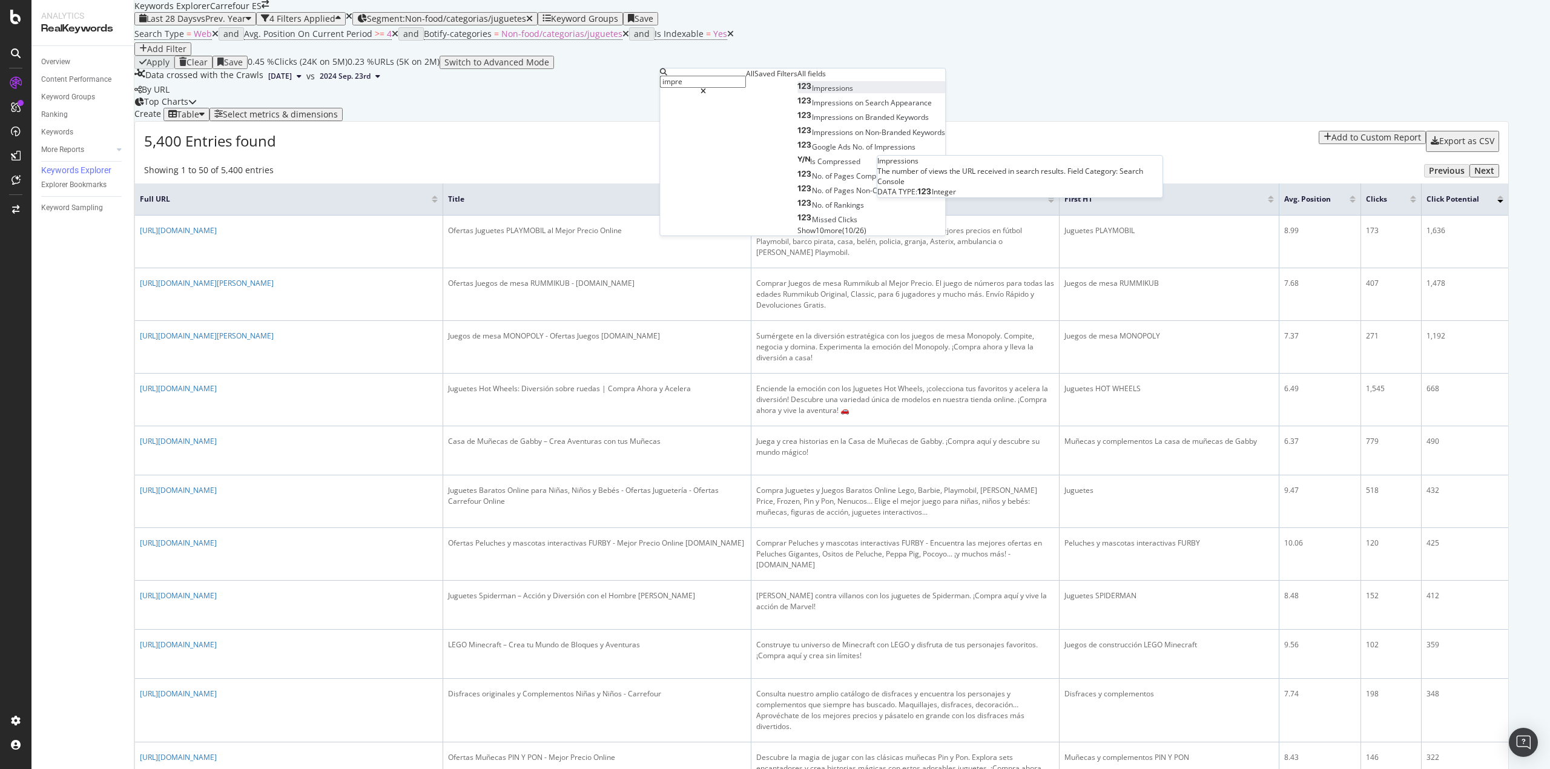
type input "impre"
click at [797, 93] on div "Impressions" at bounding box center [825, 88] width 56 height 10
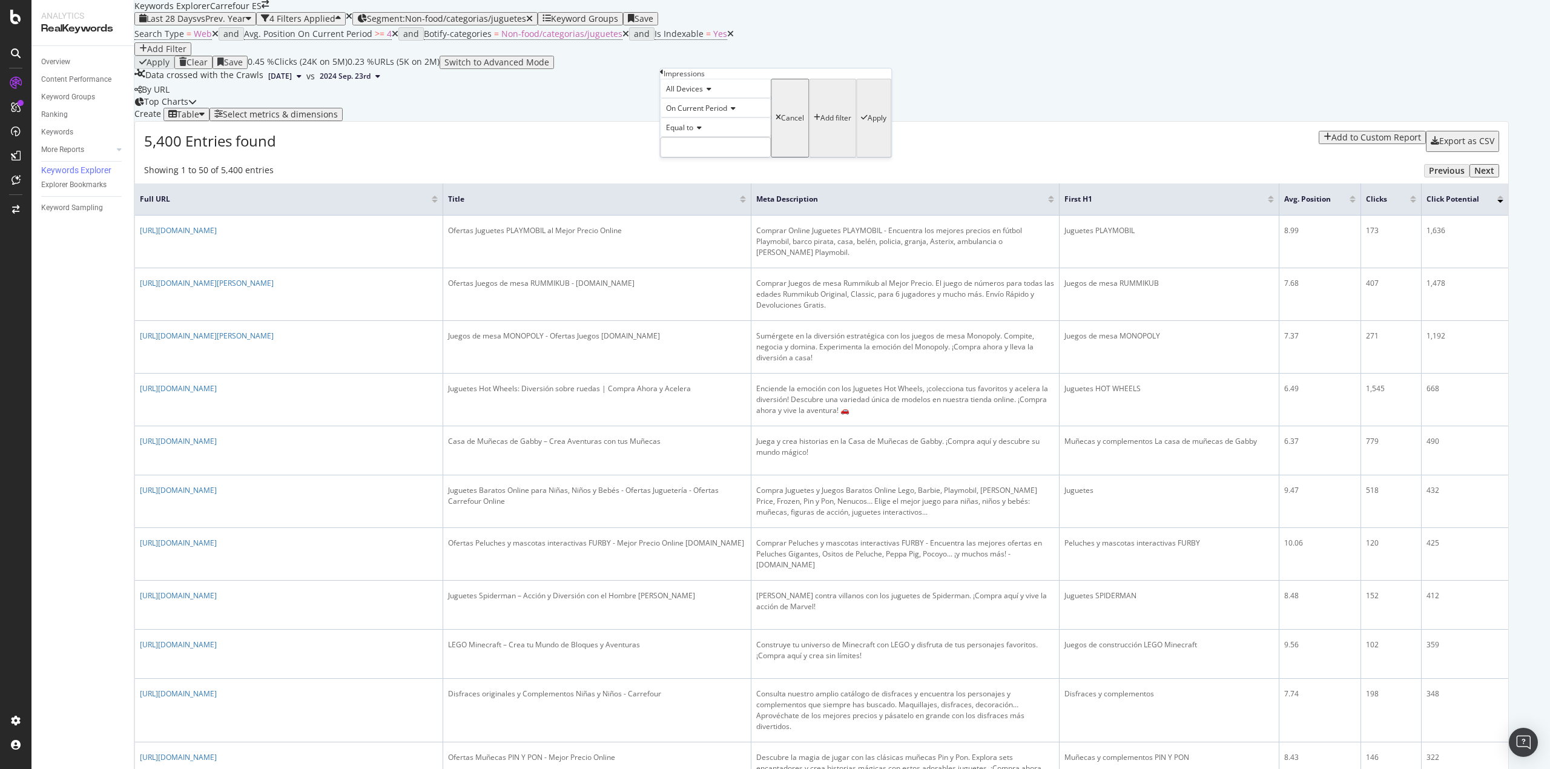
click at [685, 133] on span "Equal to" at bounding box center [679, 127] width 27 height 10
click at [696, 200] on span "Greater than" at bounding box center [686, 194] width 44 height 10
click at [696, 157] on input "number" at bounding box center [715, 147] width 111 height 21
type input "1000"
click at [868, 122] on div "Apply" at bounding box center [877, 118] width 19 height 8
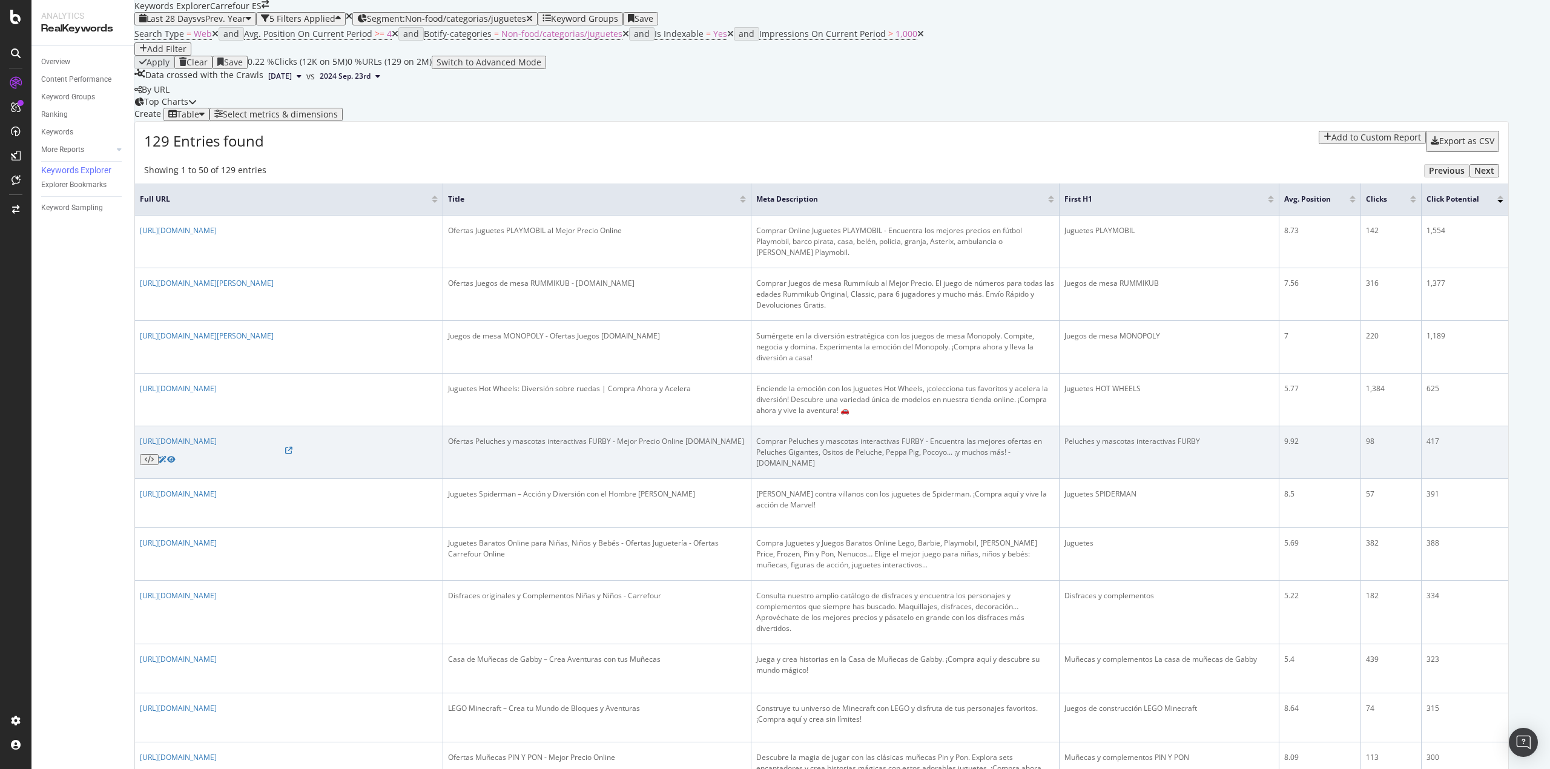
scroll to position [161, 0]
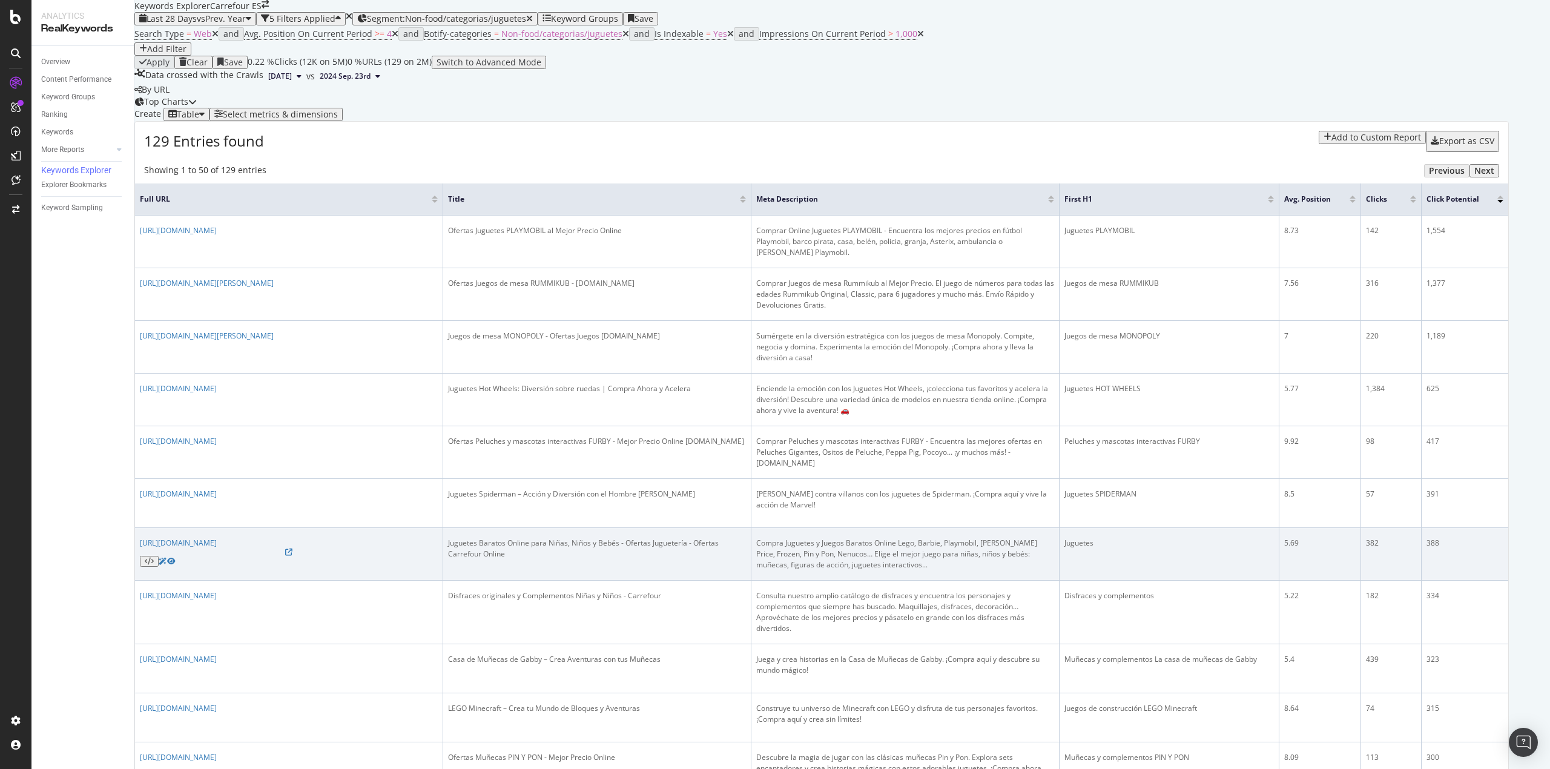
click at [618, 538] on div "Juguetes Baratos Online para Niñas, Niños y Bebés - Ofertas Juguetería - Oferta…" at bounding box center [597, 549] width 298 height 22
click at [578, 538] on div "Juguetes Baratos Online para Niñas, Niños y Bebés - Ofertas Juguetería - Oferta…" at bounding box center [597, 549] width 298 height 22
drag, startPoint x: 703, startPoint y: 499, endPoint x: 442, endPoint y: 500, distance: 260.9
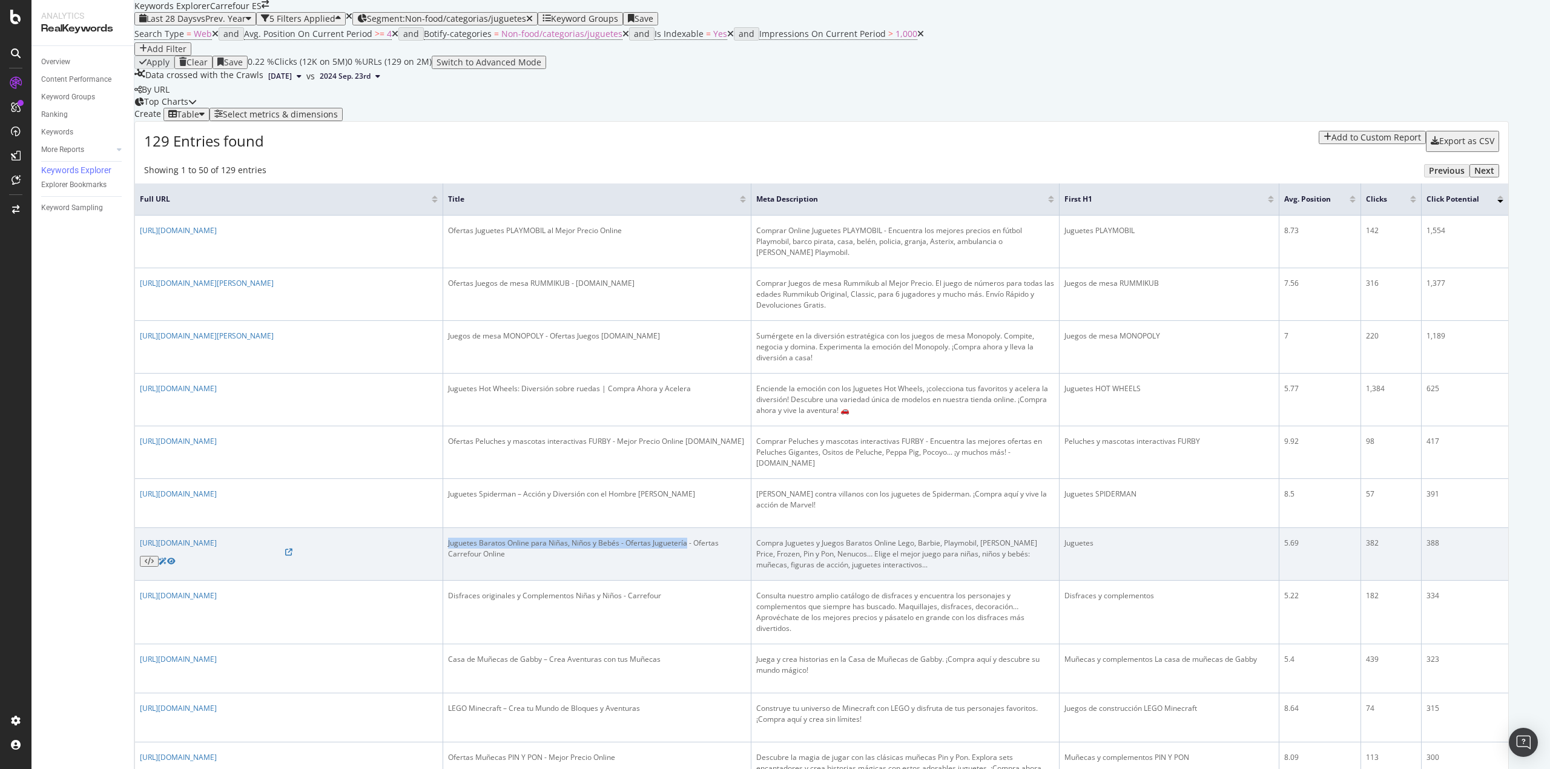
click at [442, 528] on tr "[URL][DOMAIN_NAME] Juguetes Baratos Online para Niñas, Niños y Bebés - Ofertas …" at bounding box center [821, 554] width 1373 height 53
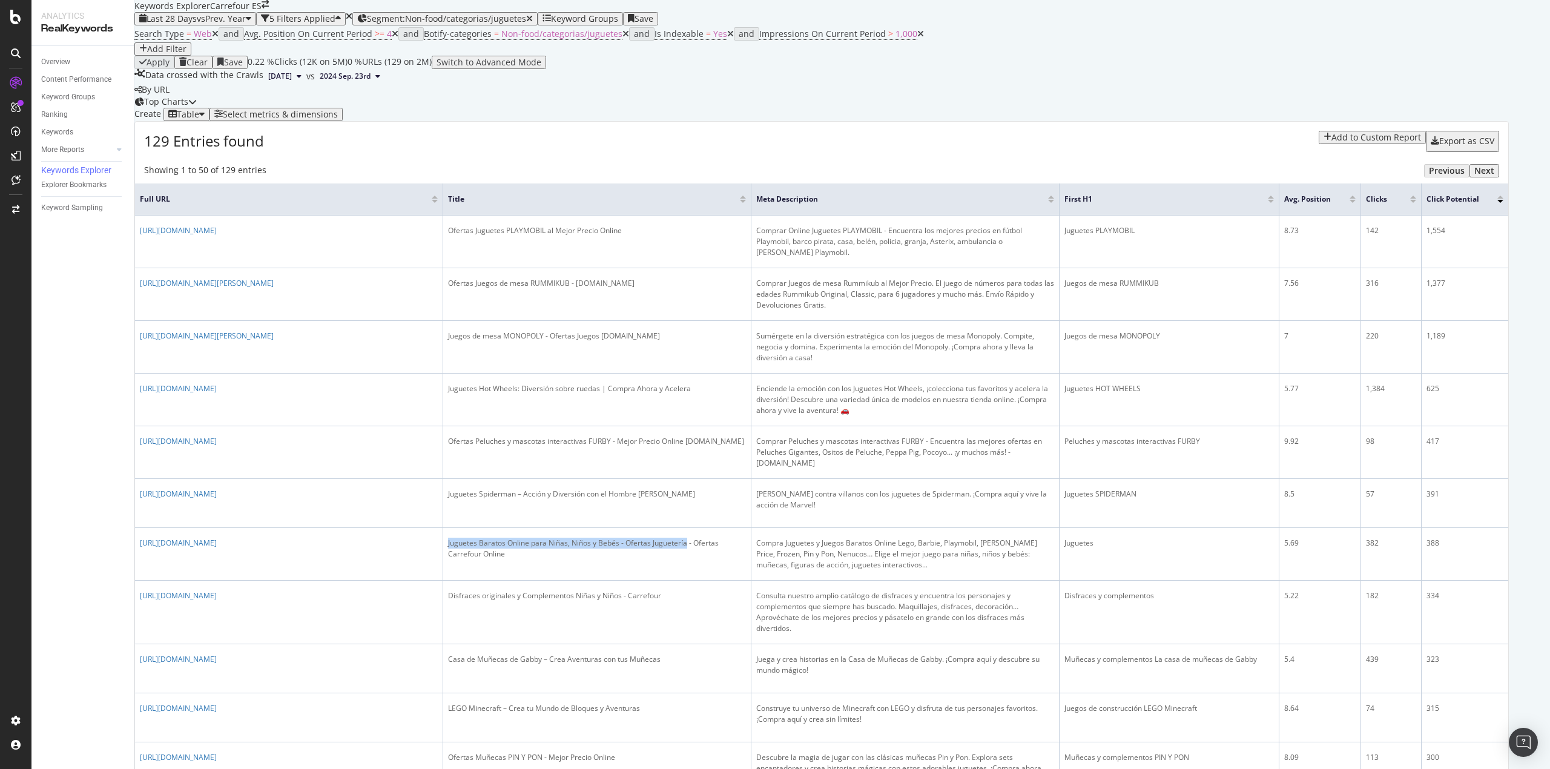
copy div "Juguetes Baratos Online para Niñas, Niños y Bebés - Ofertas Juguetería"
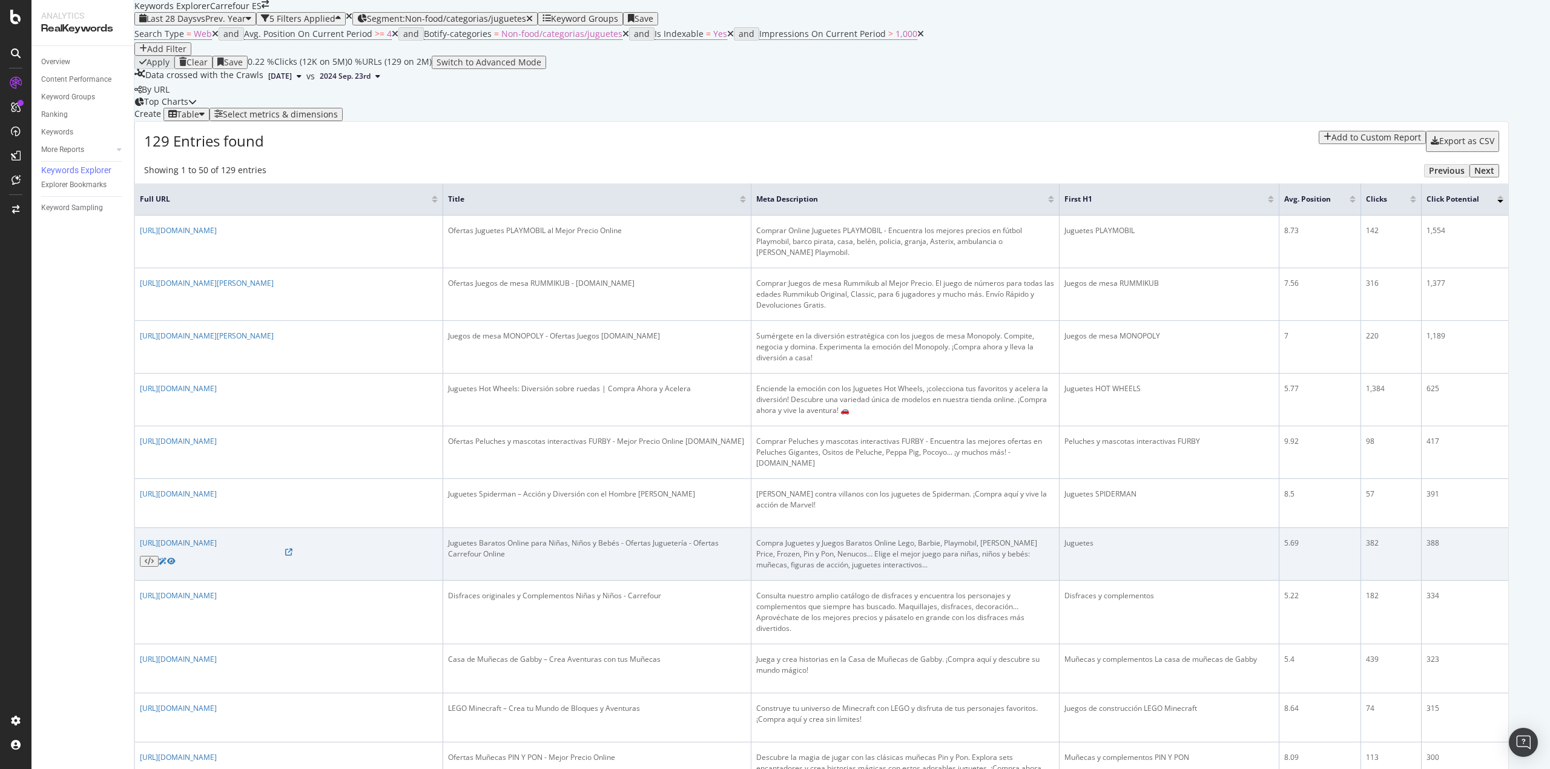
click at [846, 538] on div "Compra Juguetes y Juegos Baratos Online Lego, Barbie, Playmobil, [PERSON_NAME] …" at bounding box center [905, 554] width 298 height 33
click at [845, 538] on div "Compra Juguetes y Juegos Baratos Online Lego, Barbie, Playmobil, [PERSON_NAME] …" at bounding box center [905, 554] width 298 height 33
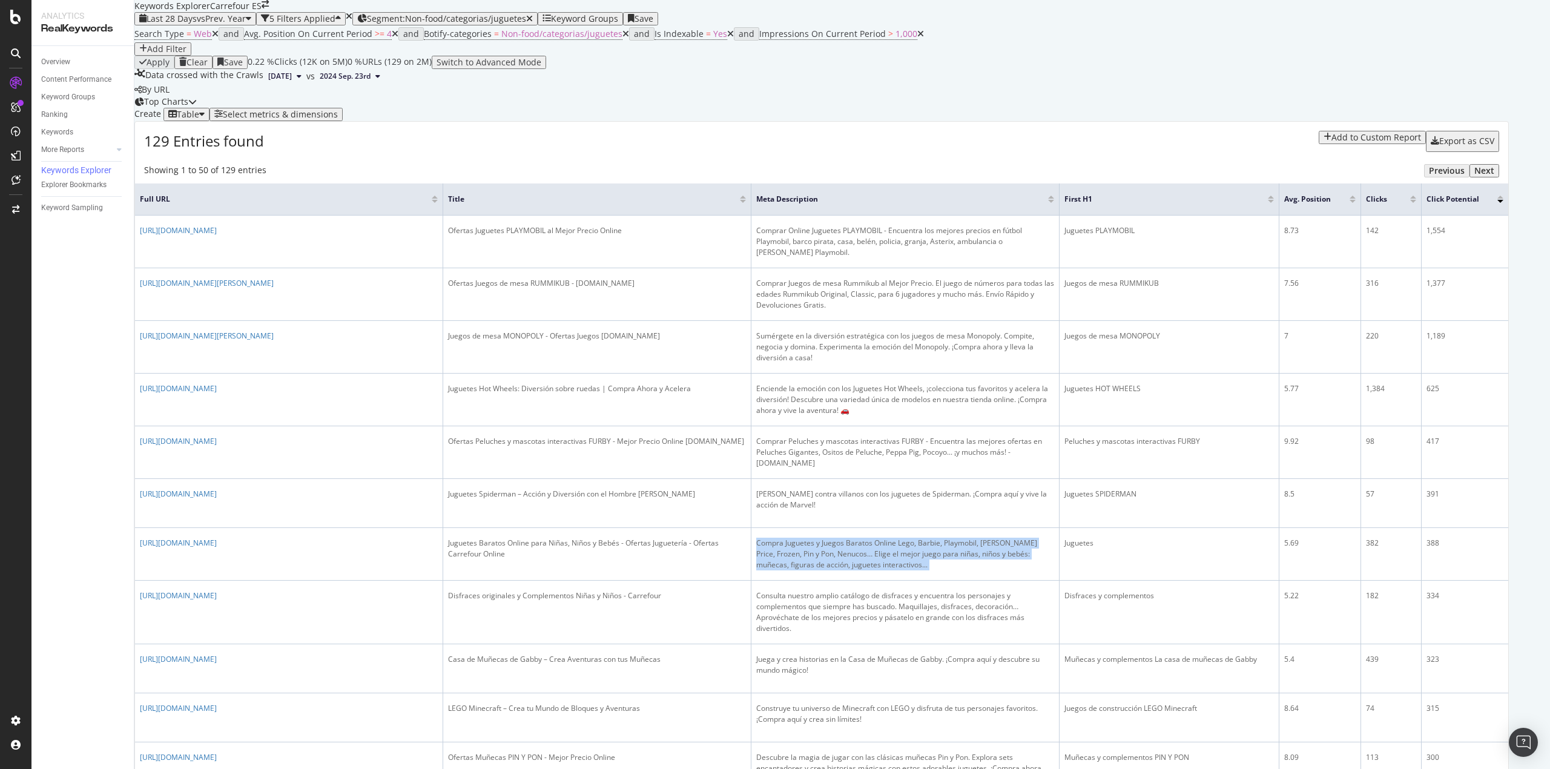
copy div "Compra Juguetes y Juegos Baratos Online Lego, Barbie, Playmobil, [PERSON_NAME] …"
drag, startPoint x: 1500, startPoint y: 707, endPoint x: 1260, endPoint y: 678, distance: 240.9
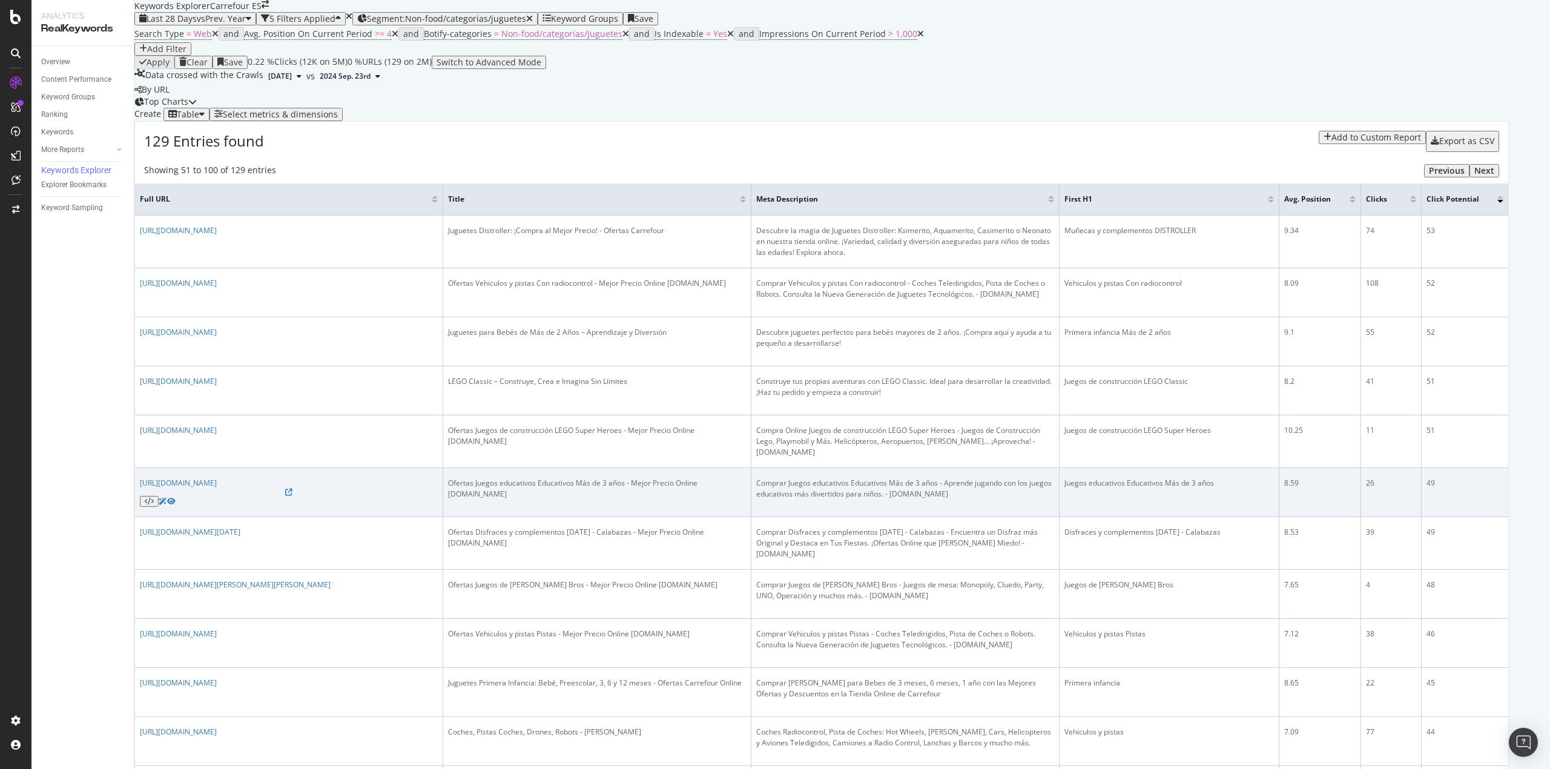
scroll to position [1896, 0]
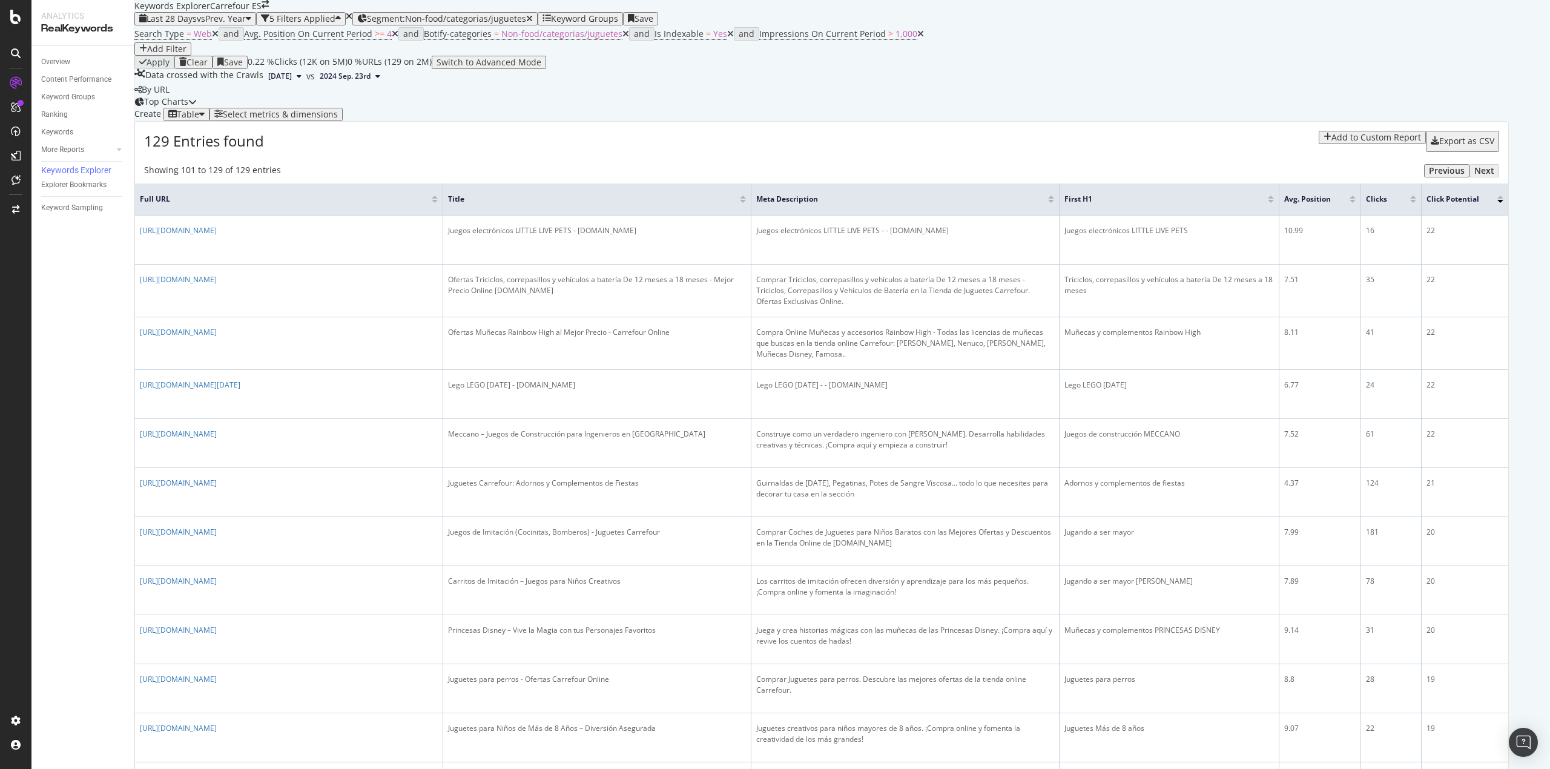
scroll to position [0, 0]
click at [61, 64] on div "Overview" at bounding box center [55, 62] width 29 height 13
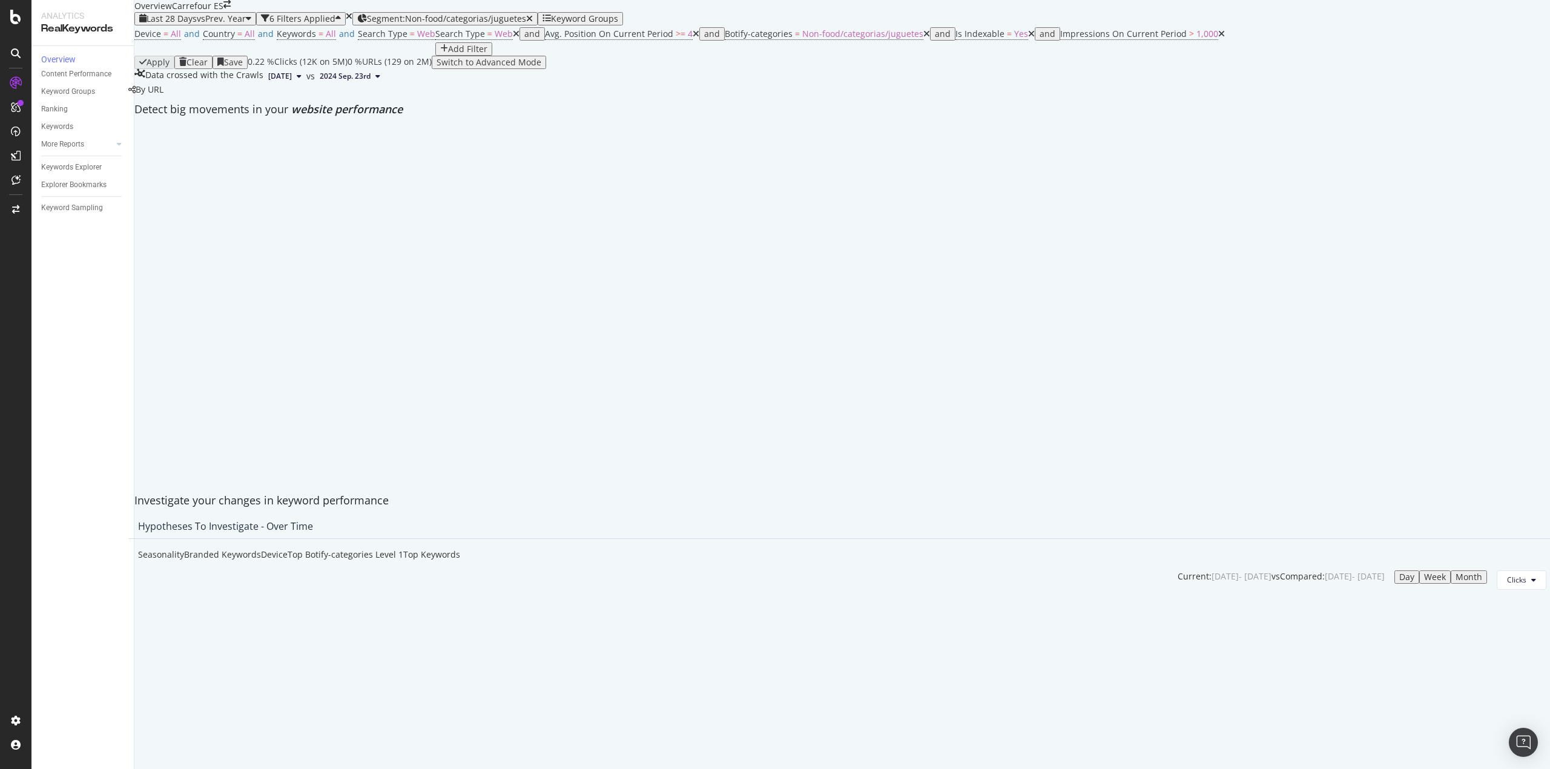
click at [693, 38] on icon at bounding box center [696, 34] width 7 height 8
click at [1038, 38] on icon at bounding box center [1041, 34] width 7 height 8
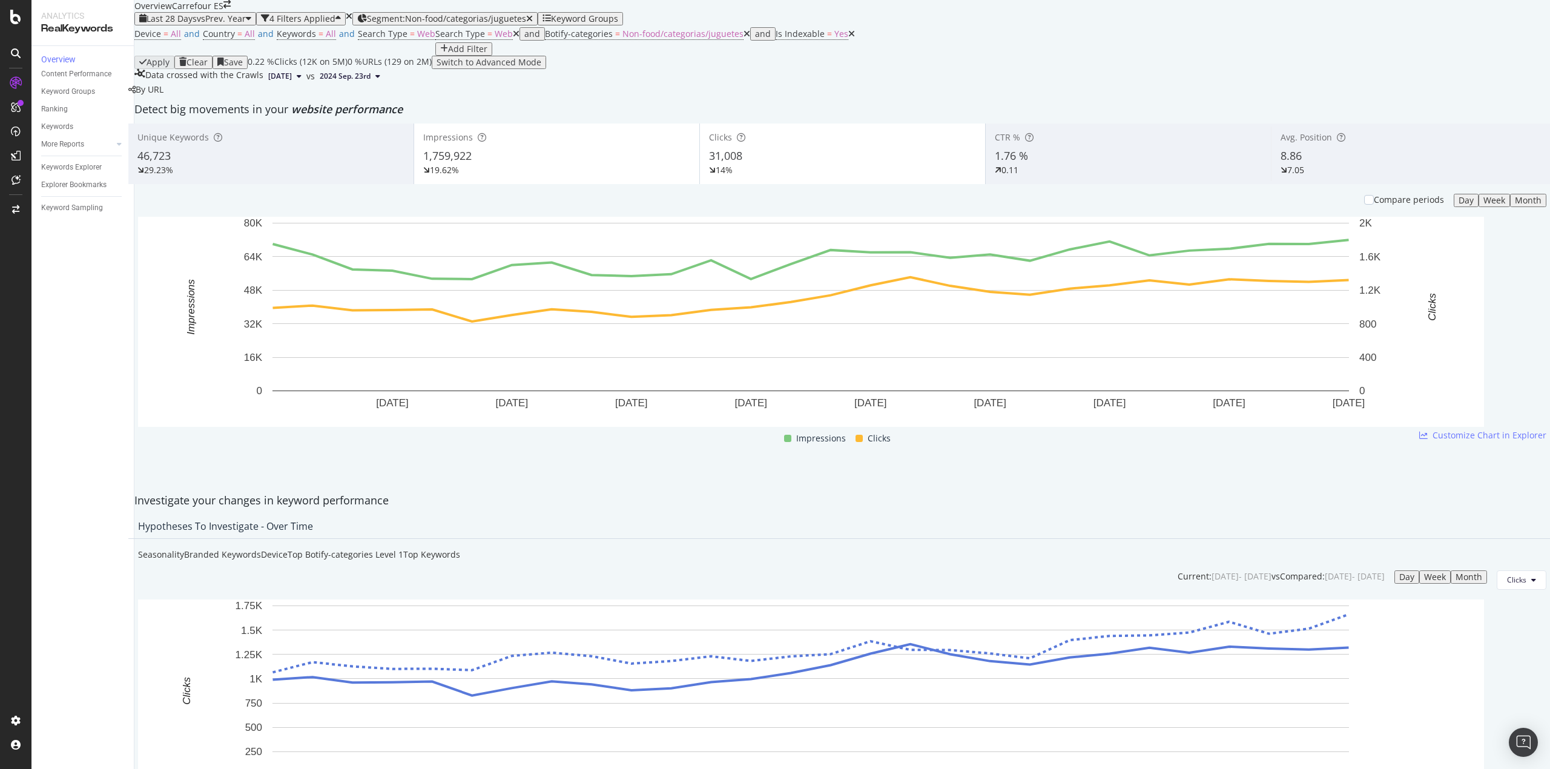
scroll to position [1211, 0]
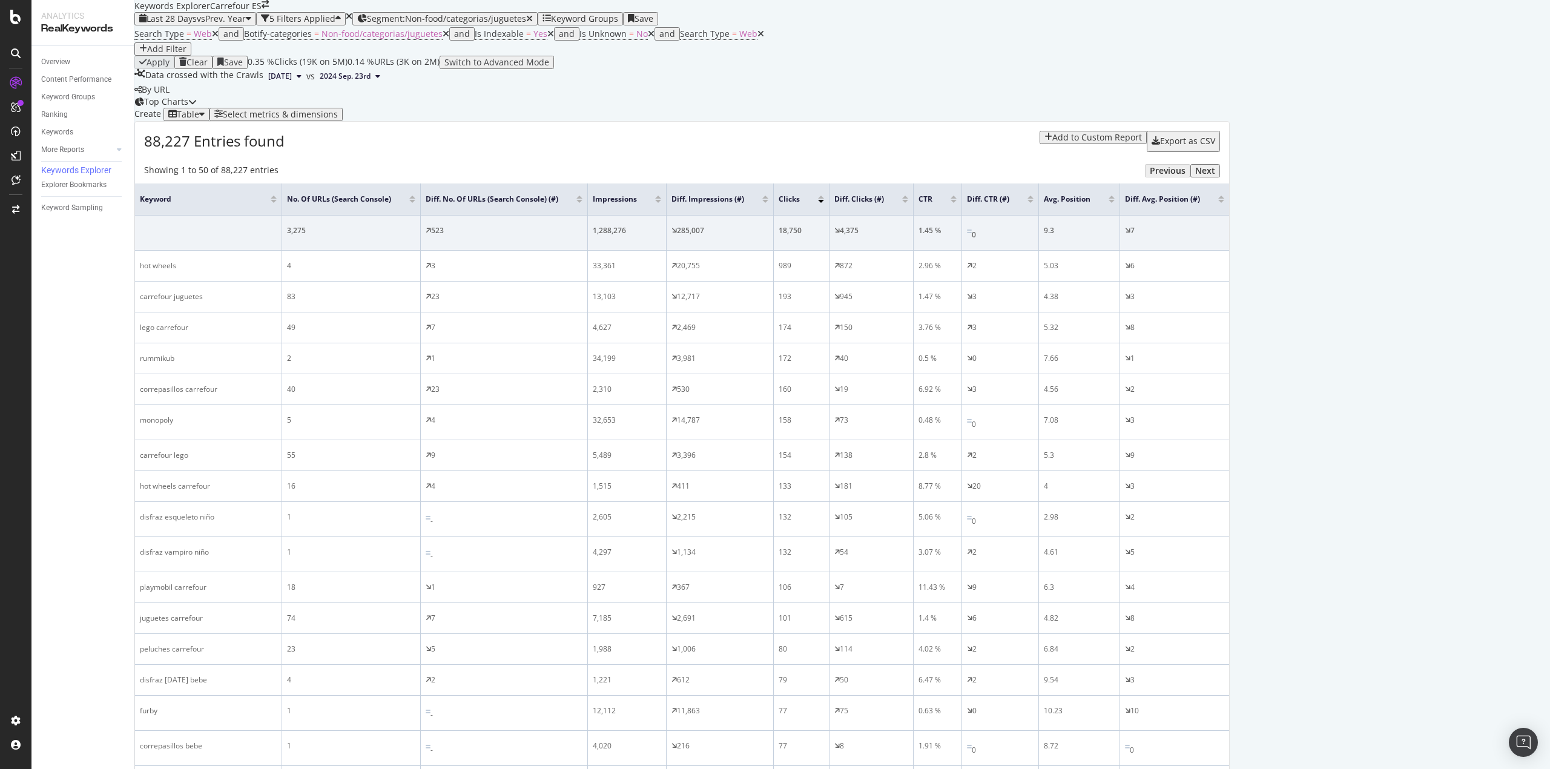
click at [338, 119] on div "Select metrics & dimensions" at bounding box center [280, 115] width 115 height 10
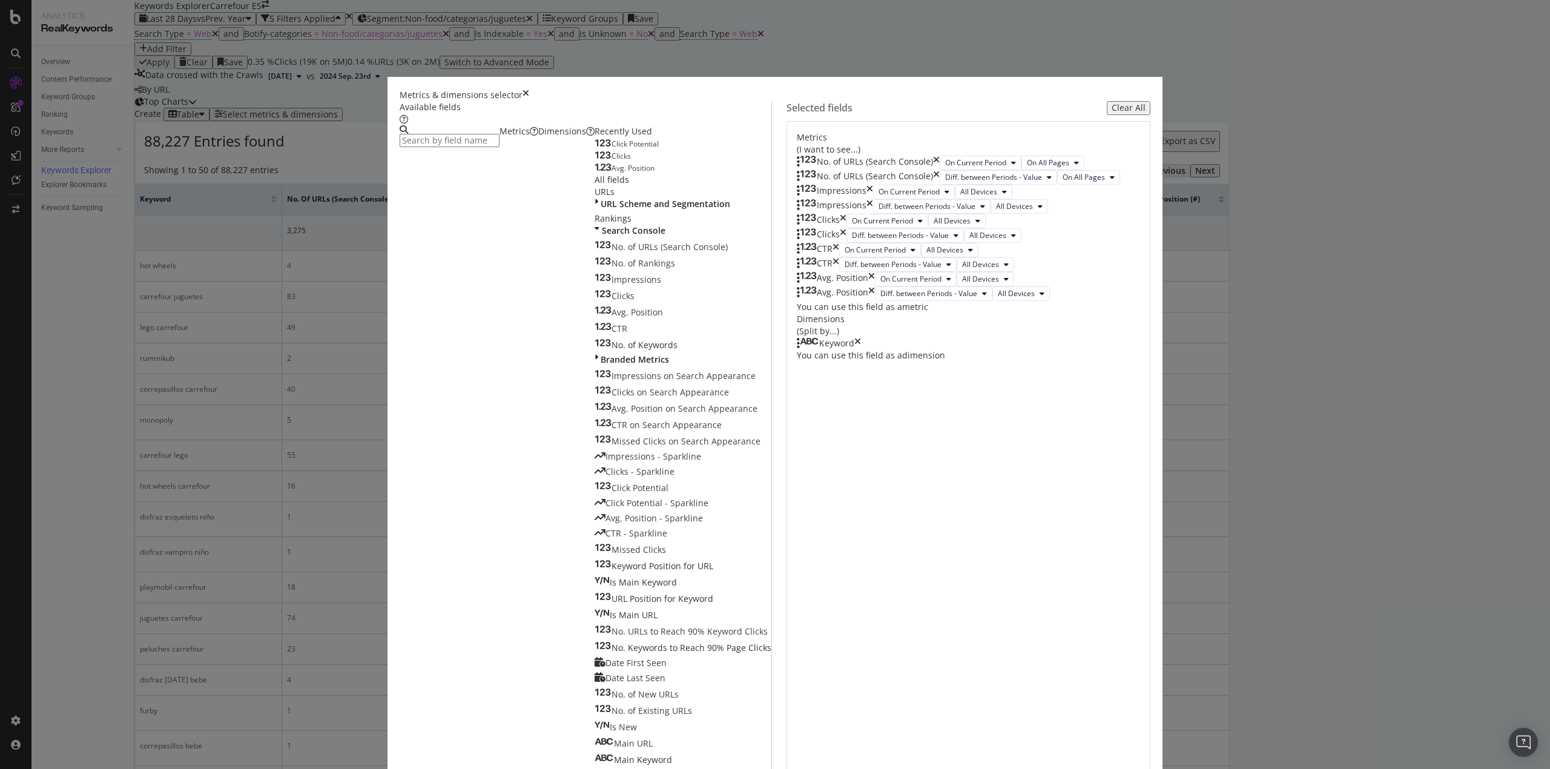
click at [940, 170] on icon "times" at bounding box center [936, 163] width 7 height 15
click at [594, 137] on div "Dimensions" at bounding box center [566, 131] width 56 height 12
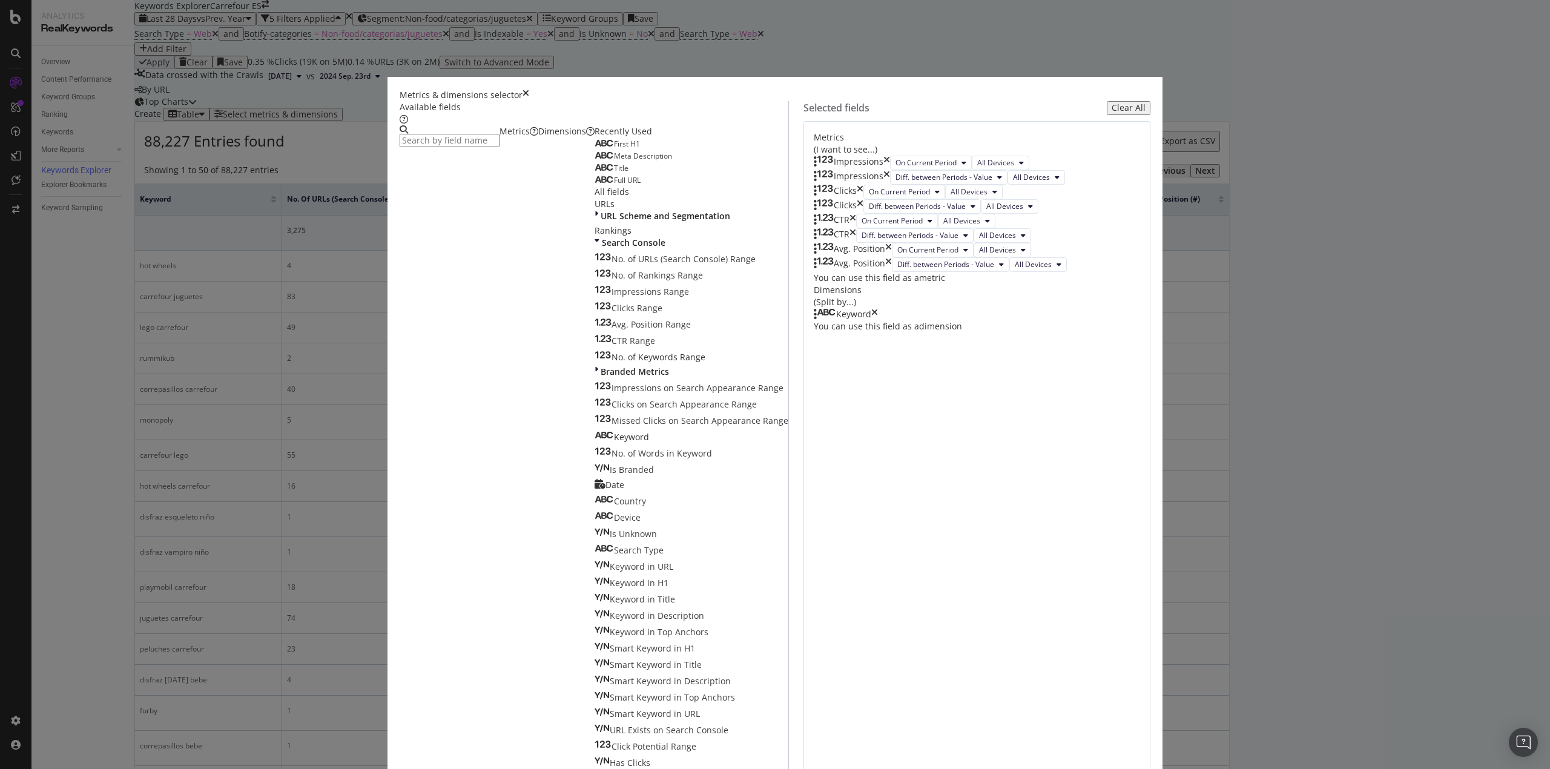
click at [499, 147] on input "modal" at bounding box center [450, 140] width 100 height 13
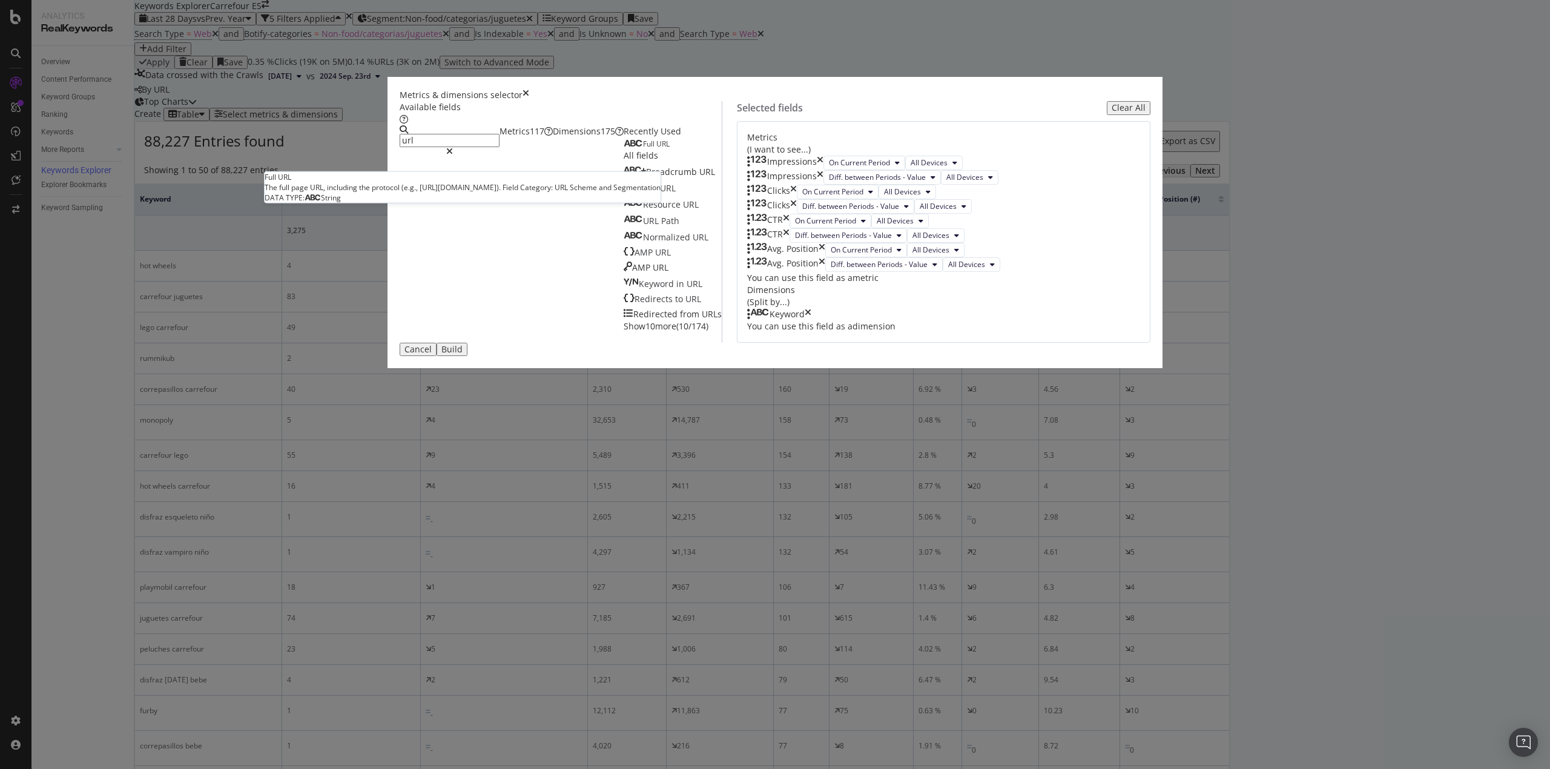
type input "url"
click at [656, 149] on span "URL" at bounding box center [662, 144] width 13 height 10
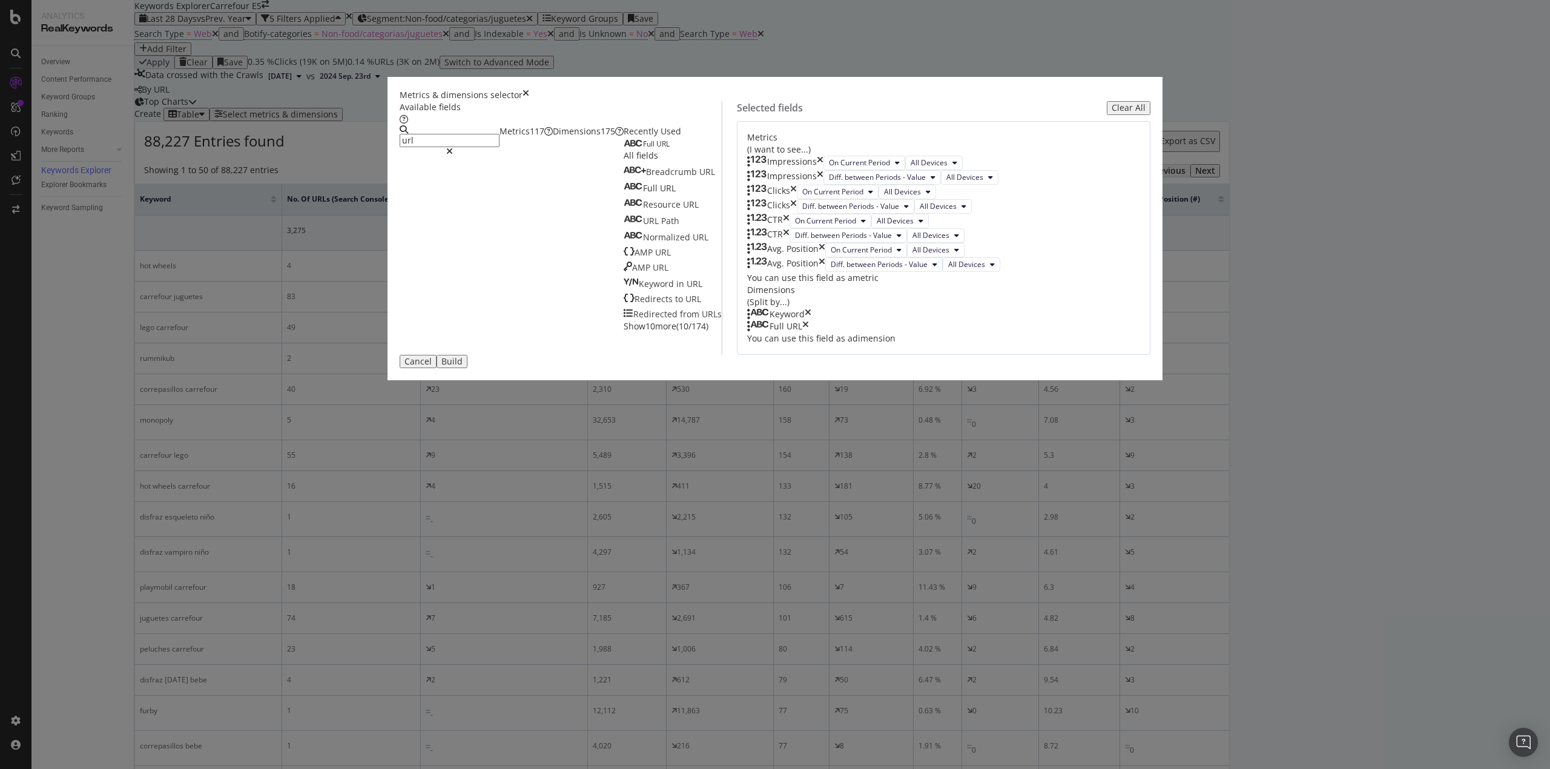
scroll to position [134, 0]
click at [463, 366] on div "Build" at bounding box center [451, 362] width 21 height 10
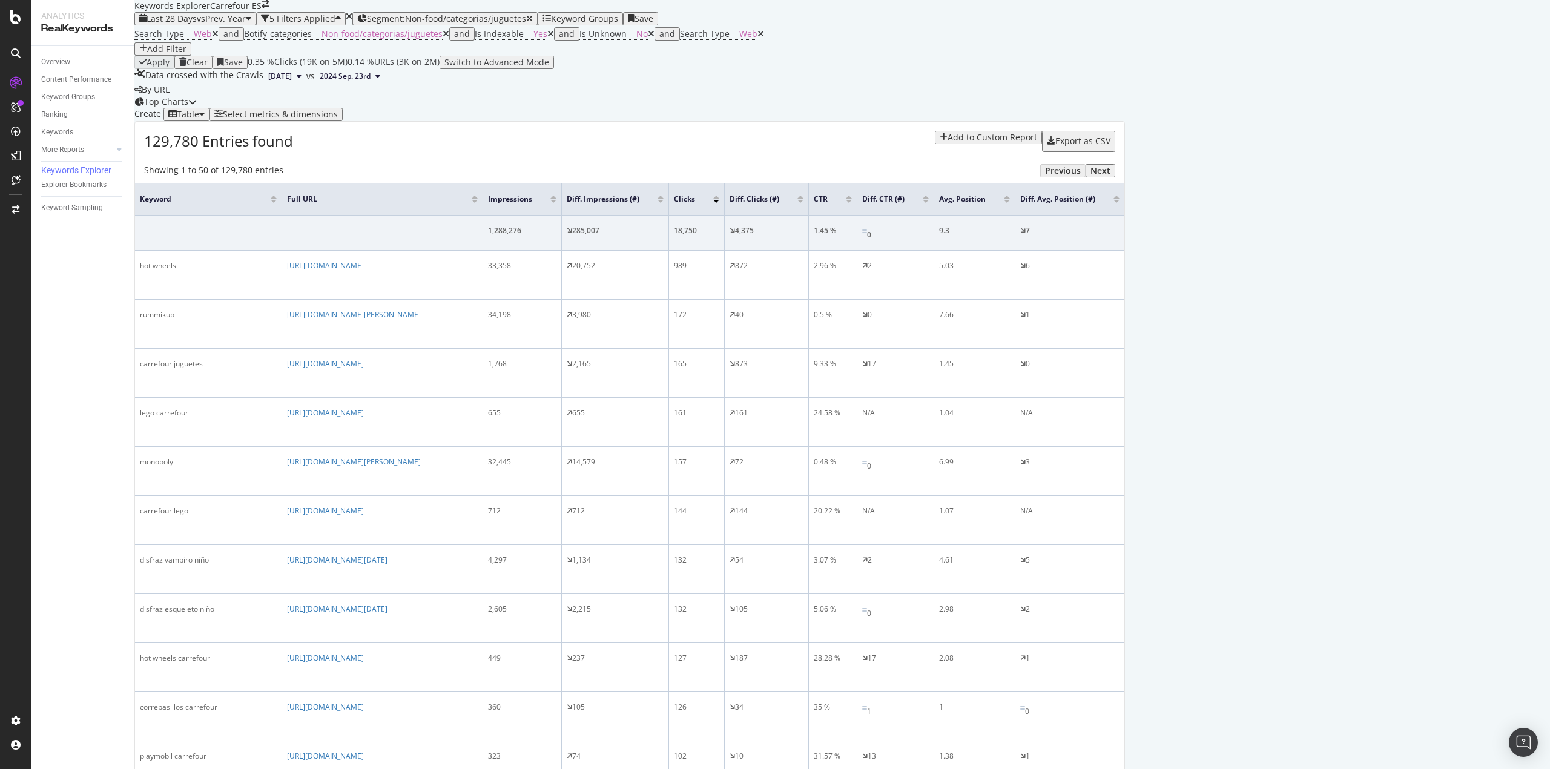
click at [186, 54] on div "Add Filter" at bounding box center [162, 49] width 47 height 10
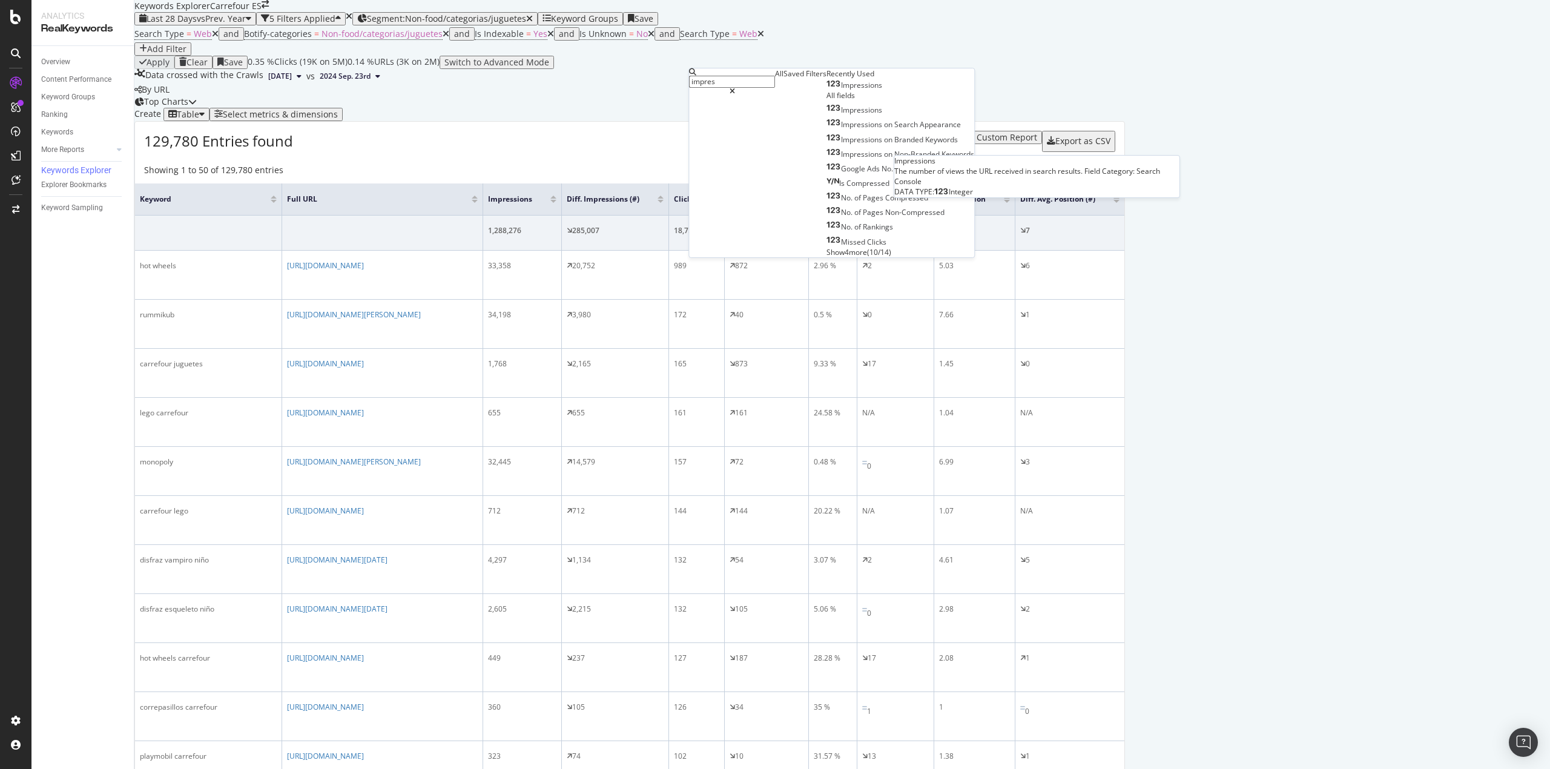
type input "impres"
click at [841, 90] on span "Impressions" at bounding box center [861, 85] width 41 height 10
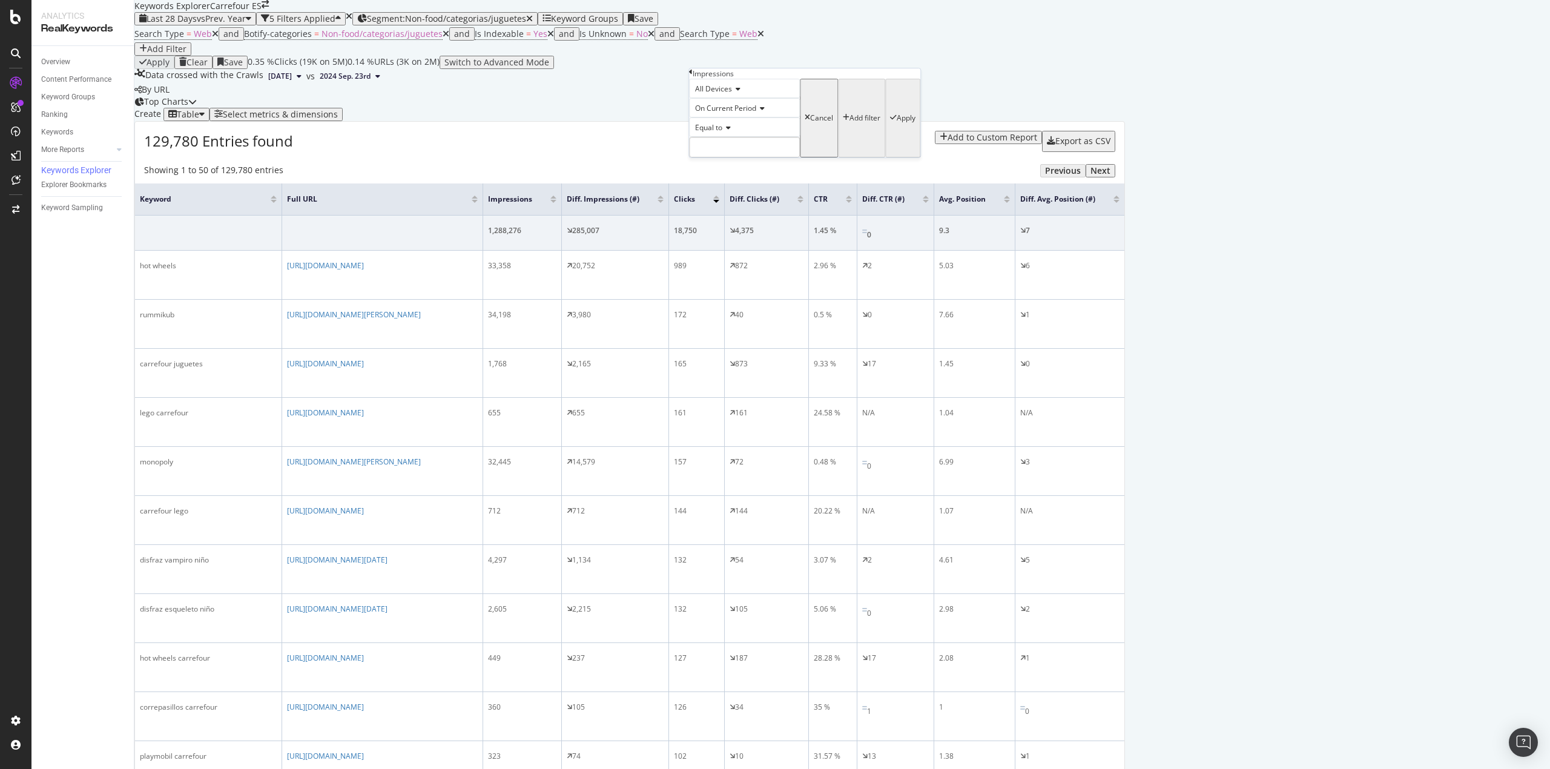
click at [707, 137] on div "Equal to" at bounding box center [744, 126] width 111 height 19
click at [736, 200] on span "Greater than" at bounding box center [715, 194] width 44 height 10
click at [713, 157] on input "number" at bounding box center [744, 147] width 111 height 21
type input "300"
click at [897, 122] on div "Apply" at bounding box center [906, 118] width 19 height 8
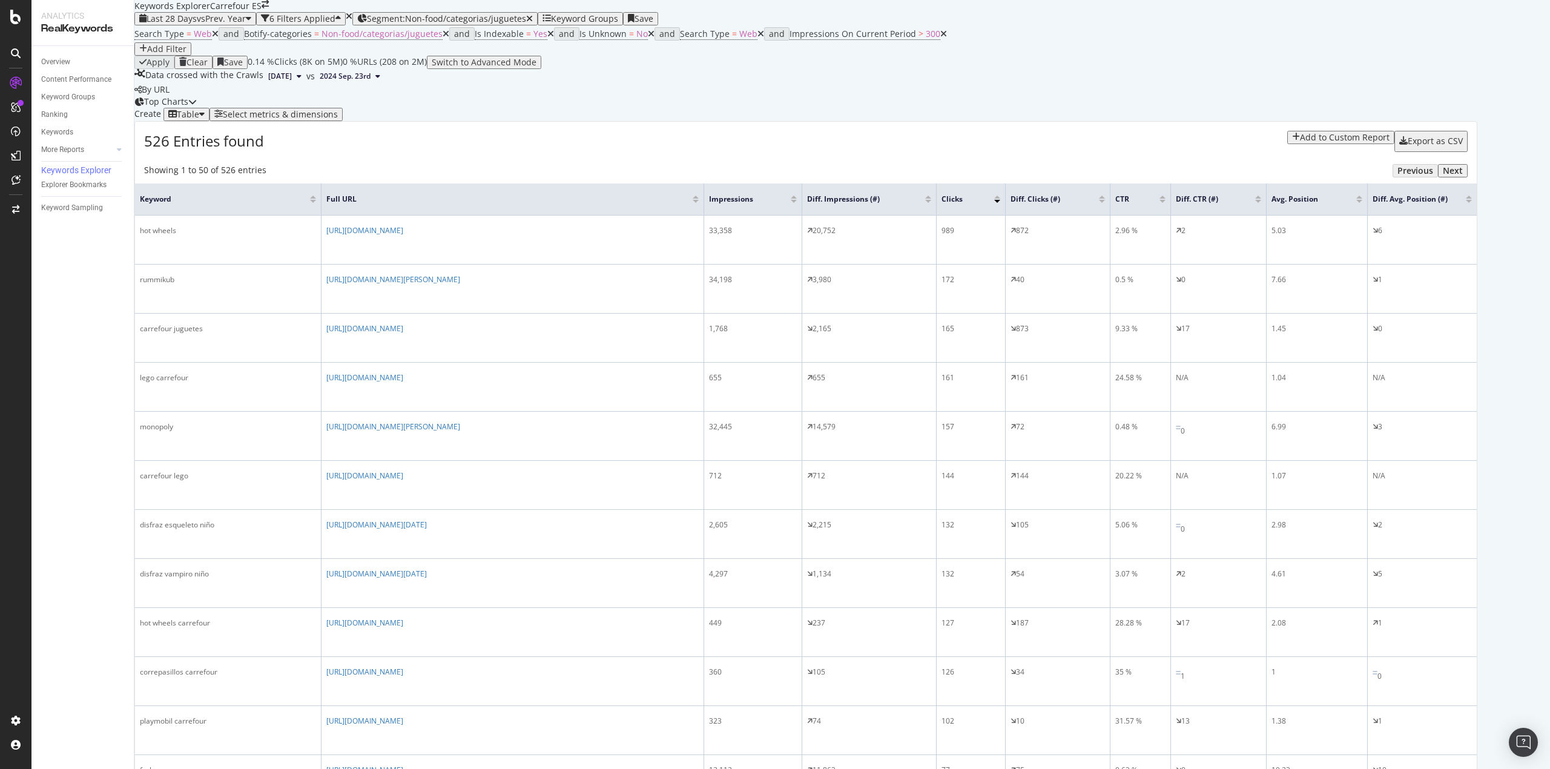
click at [186, 54] on div "Add Filter" at bounding box center [166, 49] width 39 height 10
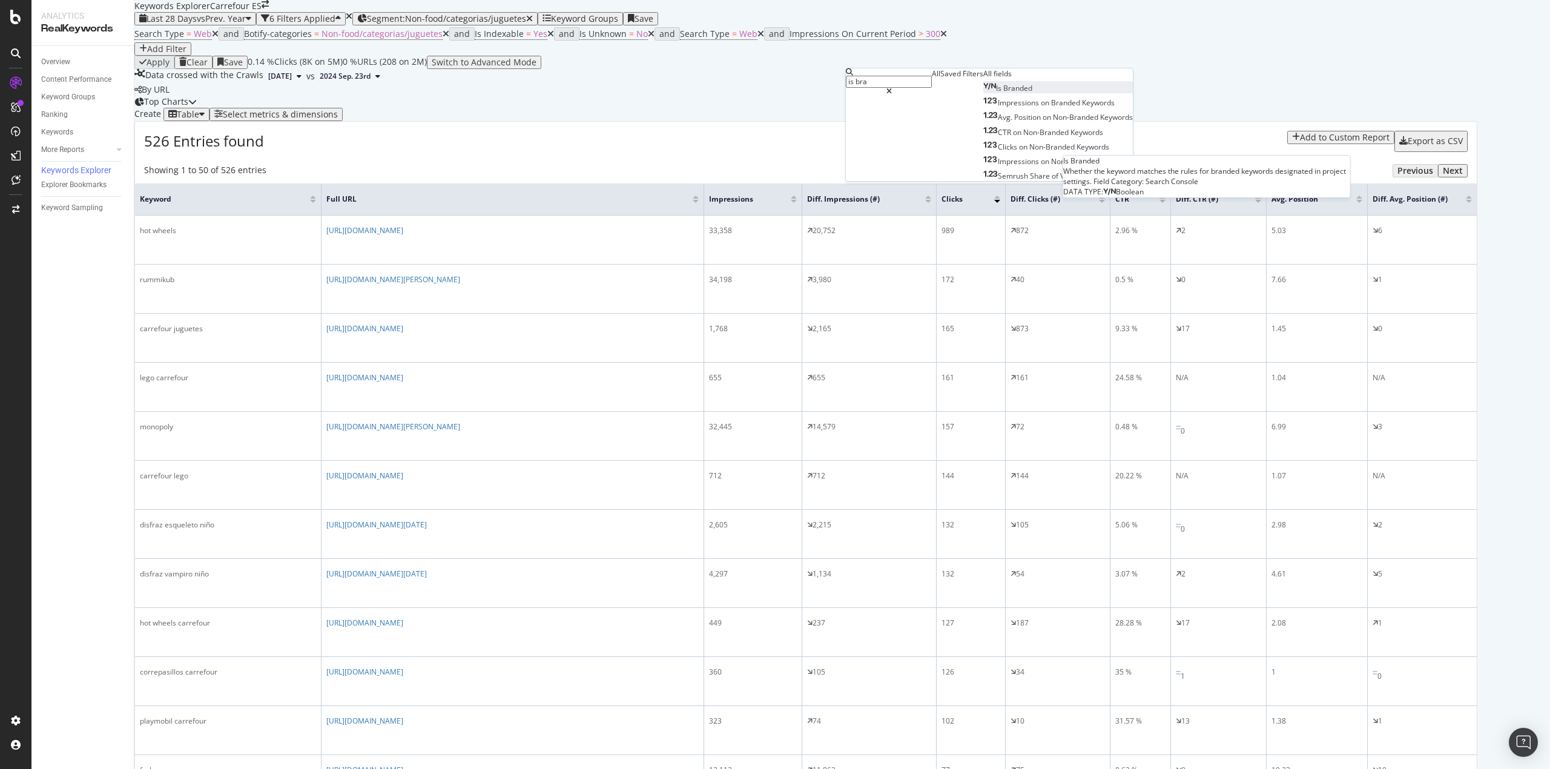
type input "is bra"
click at [1003, 93] on span "Branded" at bounding box center [1017, 88] width 29 height 10
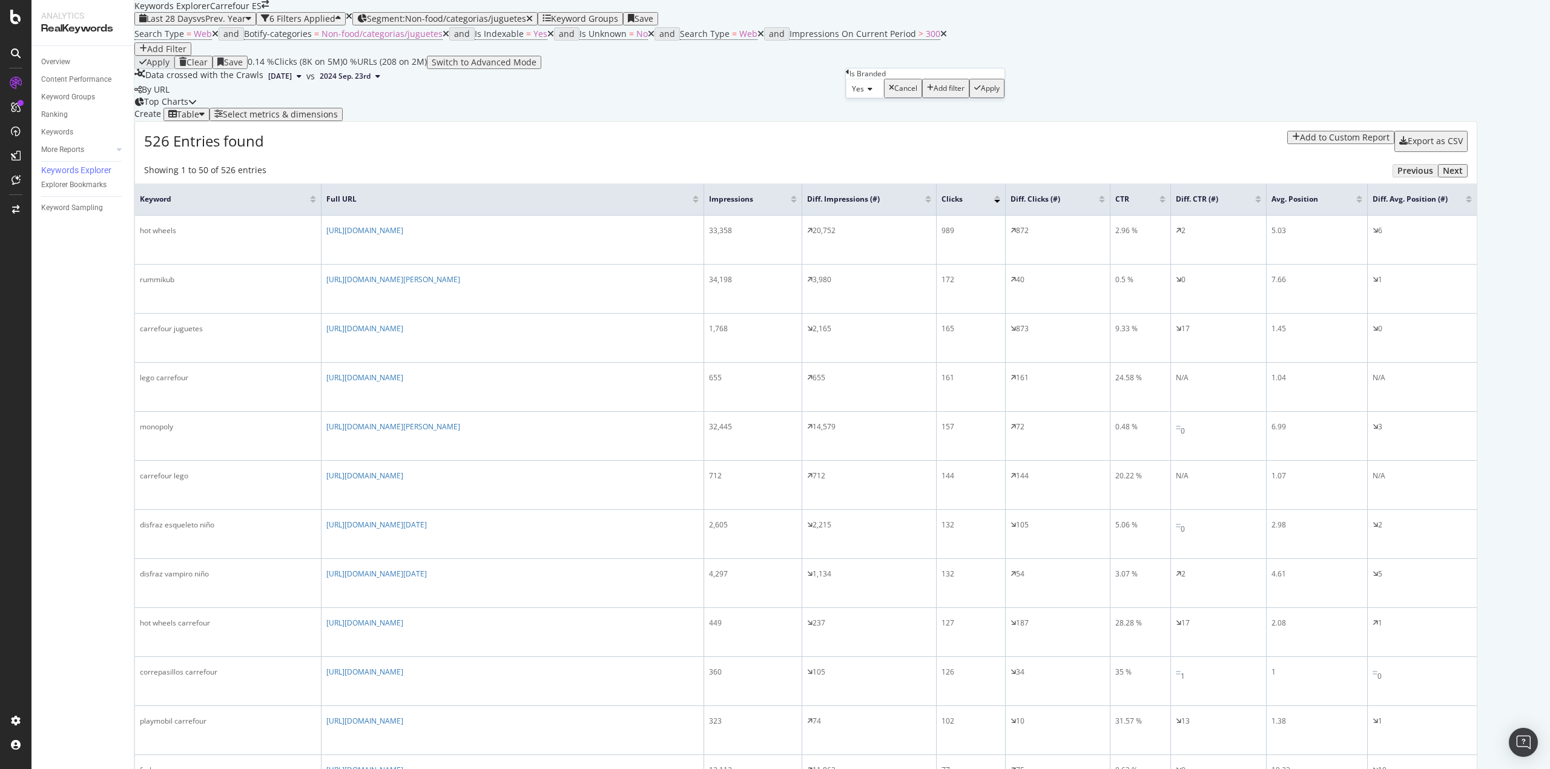
click at [875, 98] on div "Yes" at bounding box center [865, 88] width 38 height 19
click at [883, 124] on div "No" at bounding box center [864, 117] width 37 height 13
click at [976, 98] on button "Apply" at bounding box center [984, 88] width 35 height 19
click at [931, 203] on div at bounding box center [928, 201] width 6 height 3
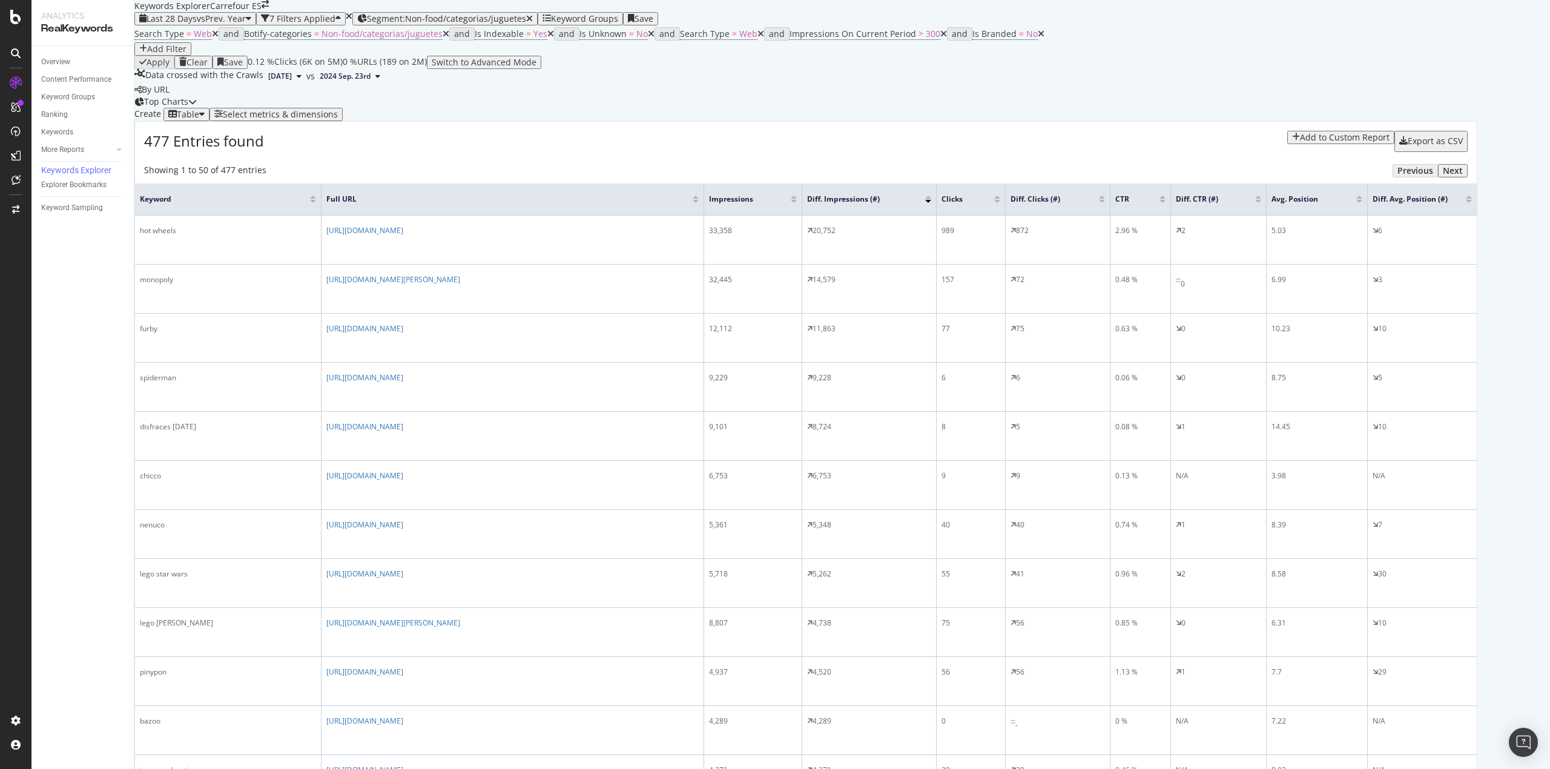
click at [338, 119] on div "Select metrics & dimensions" at bounding box center [280, 115] width 115 height 10
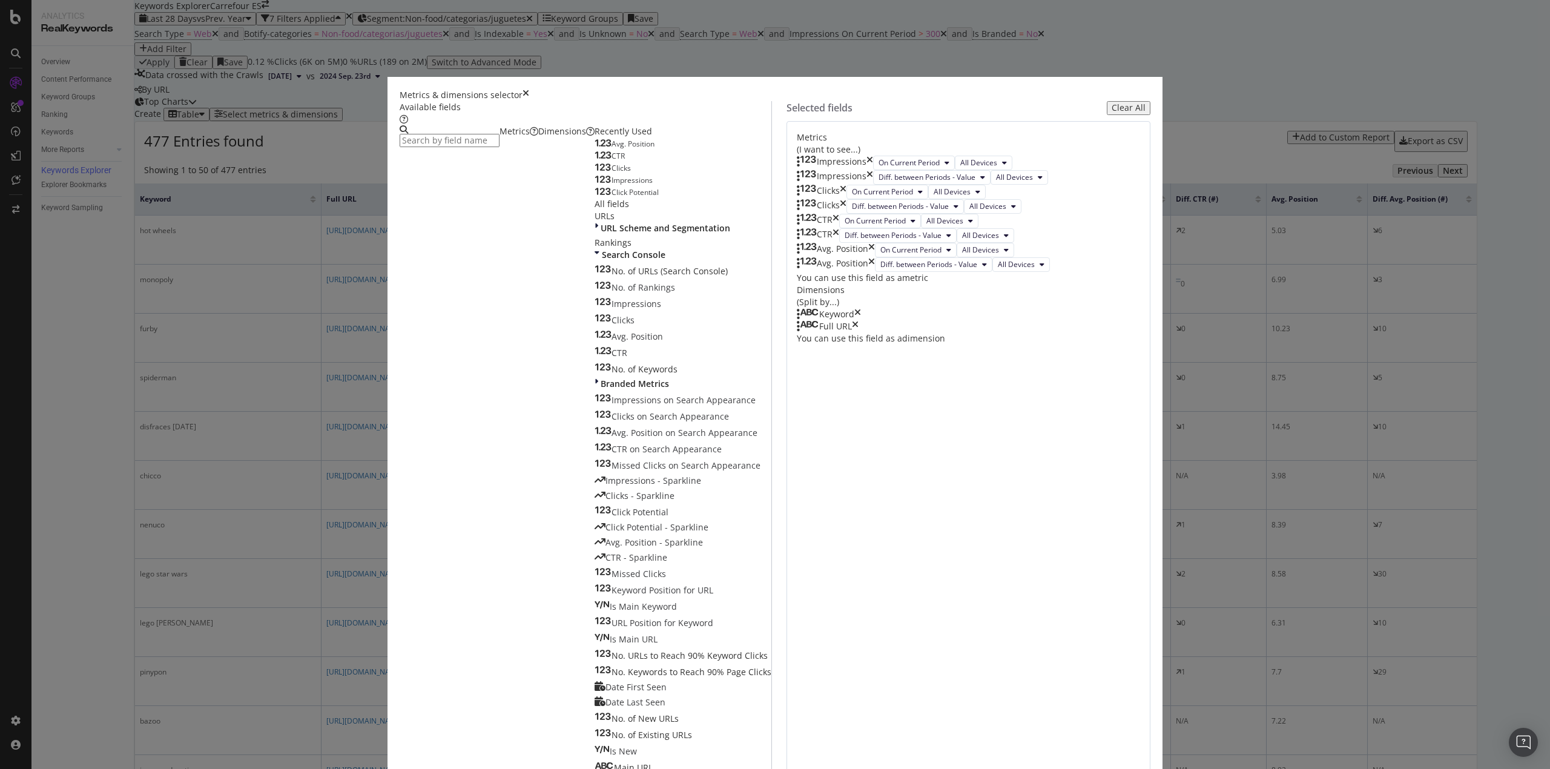
click at [594, 137] on div "Dimensions" at bounding box center [566, 131] width 56 height 12
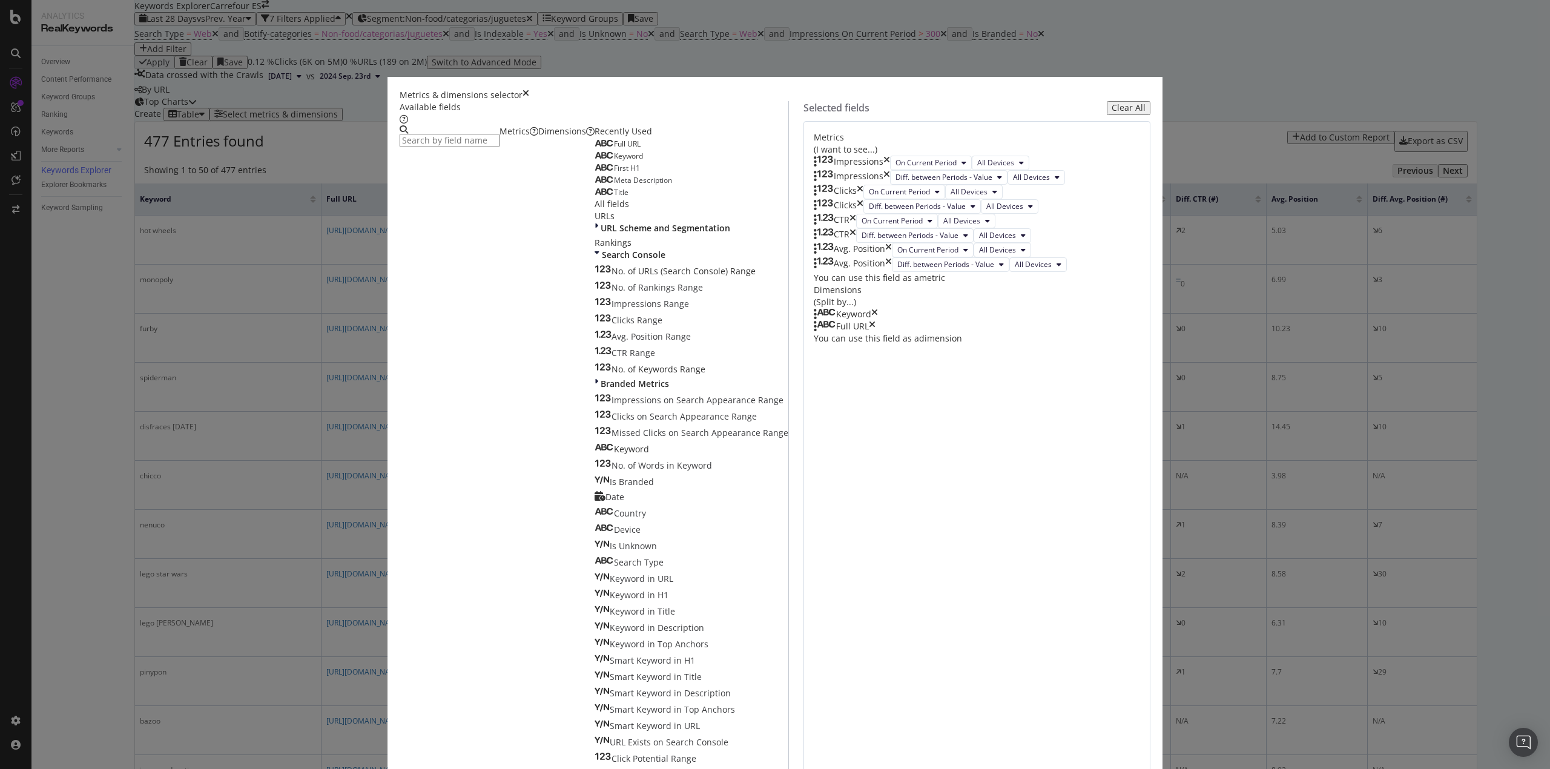
click at [499, 147] on input "modal" at bounding box center [450, 140] width 100 height 13
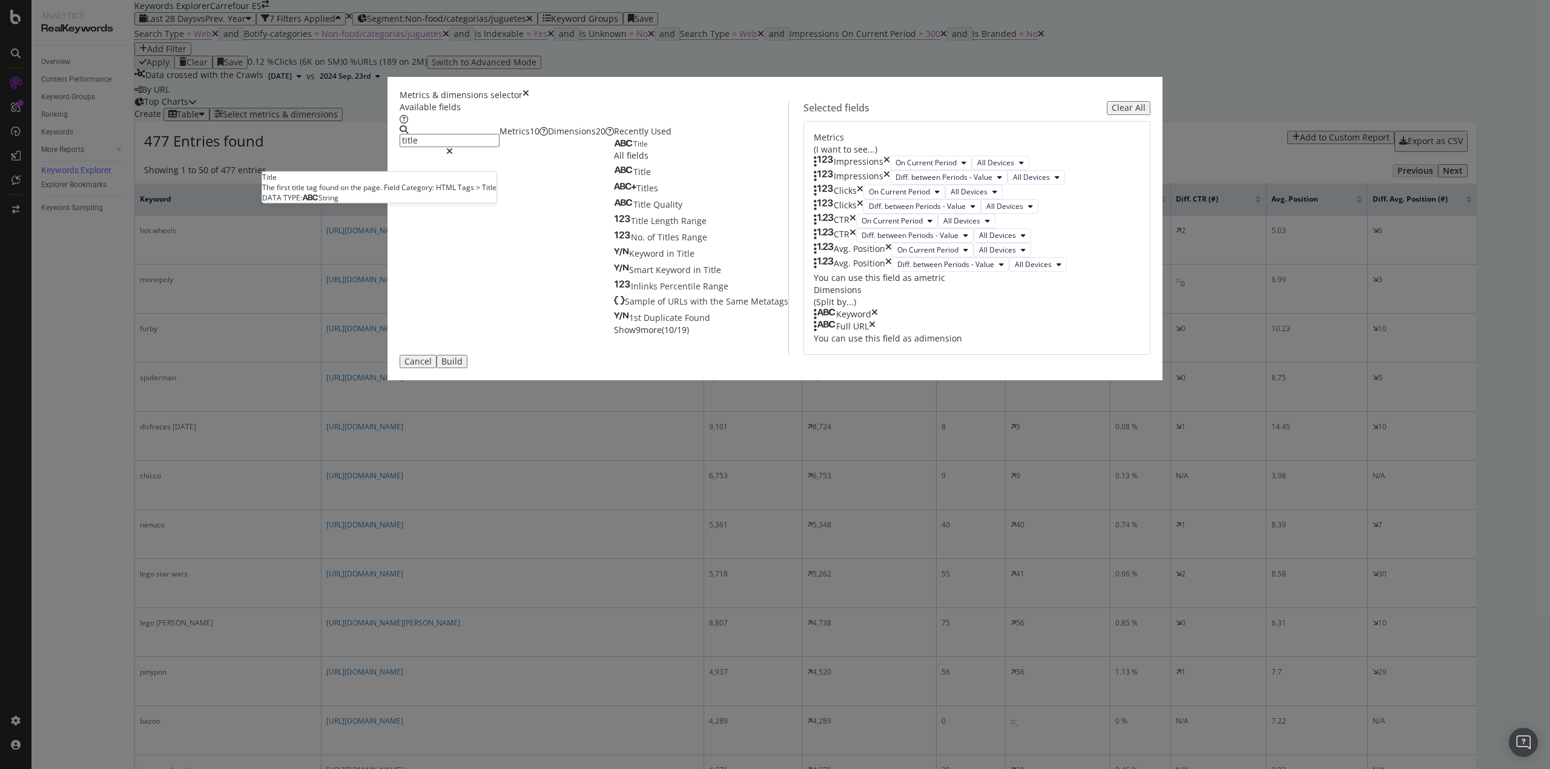
type input "title"
click at [614, 149] on div "Title" at bounding box center [631, 144] width 34 height 10
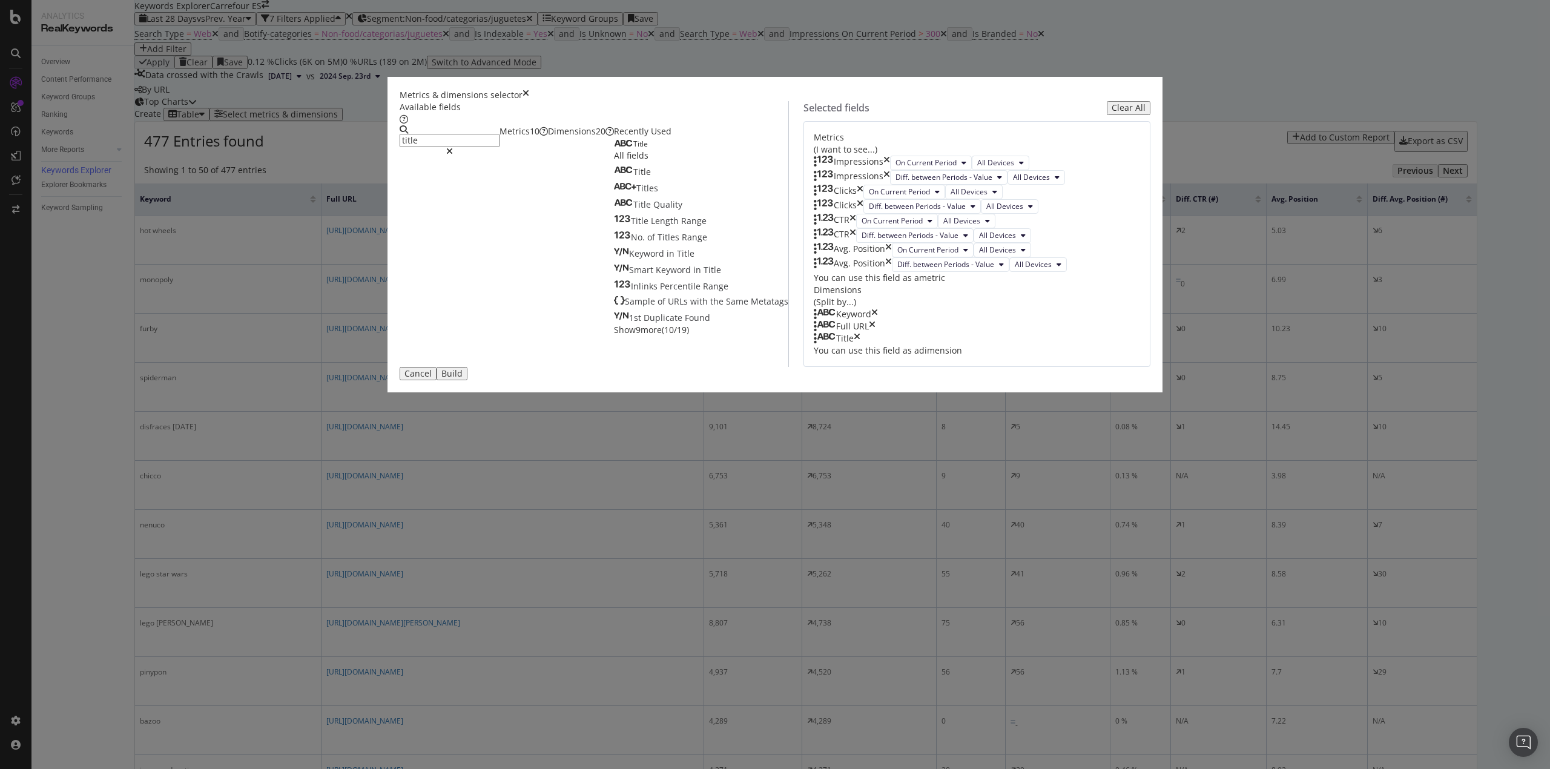
scroll to position [157, 0]
click at [463, 378] on div "Build" at bounding box center [451, 374] width 21 height 10
